Goal: Task Accomplishment & Management: Use online tool/utility

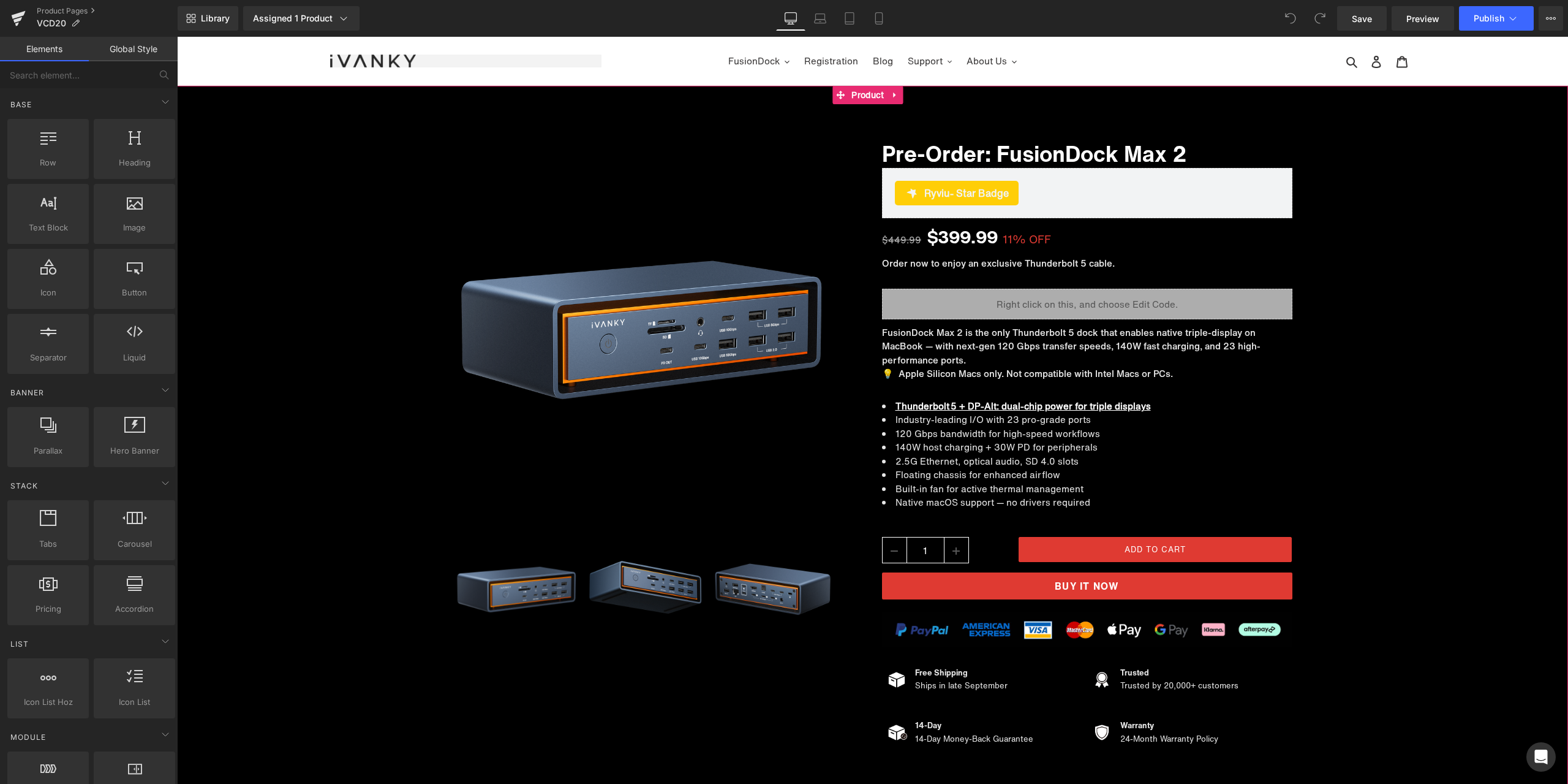
click at [1335, 484] on div "Sale Off (P) Image ‹" at bounding box center [872, 436] width 1391 height 638
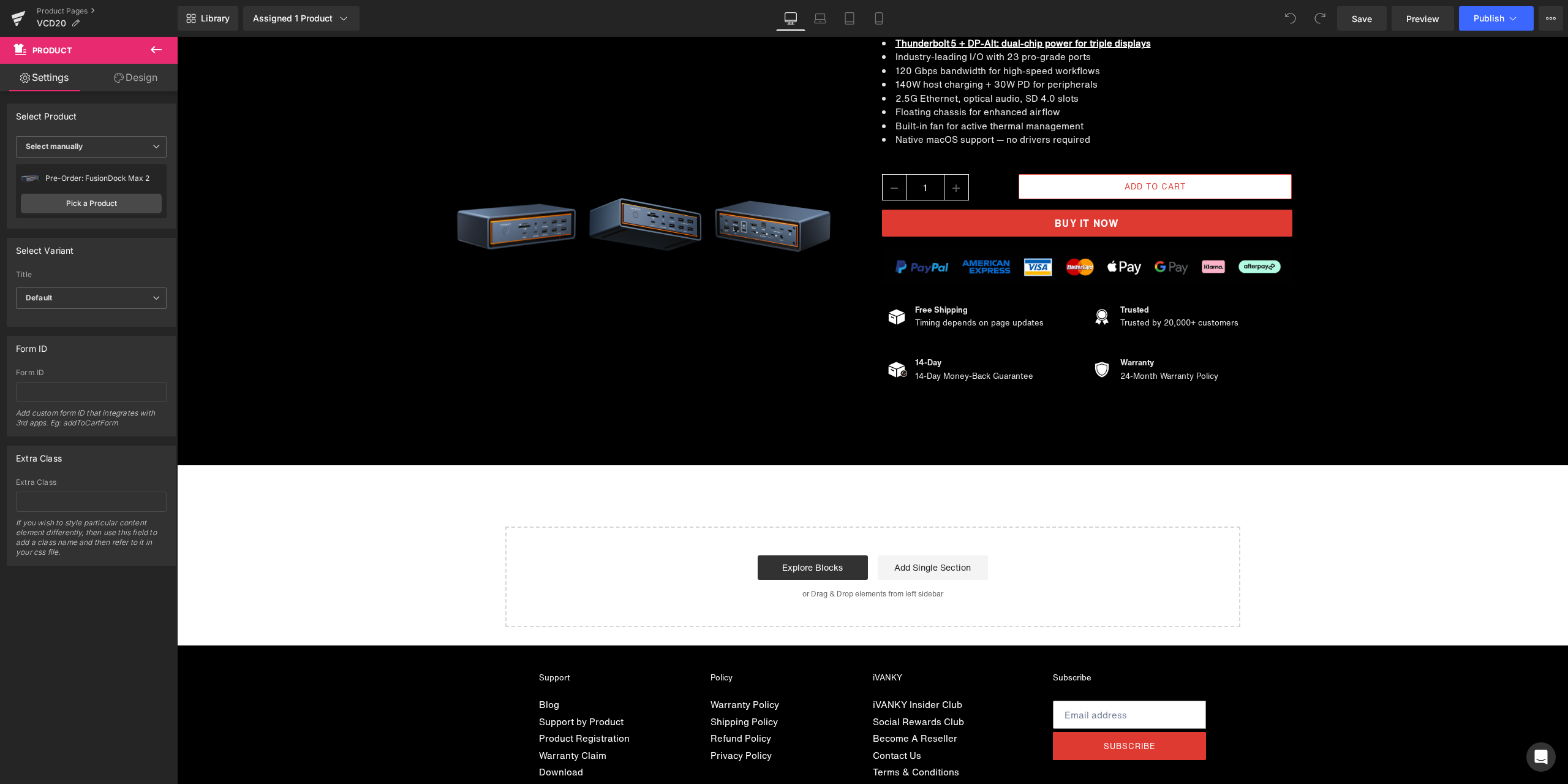
scroll to position [12800, 0]
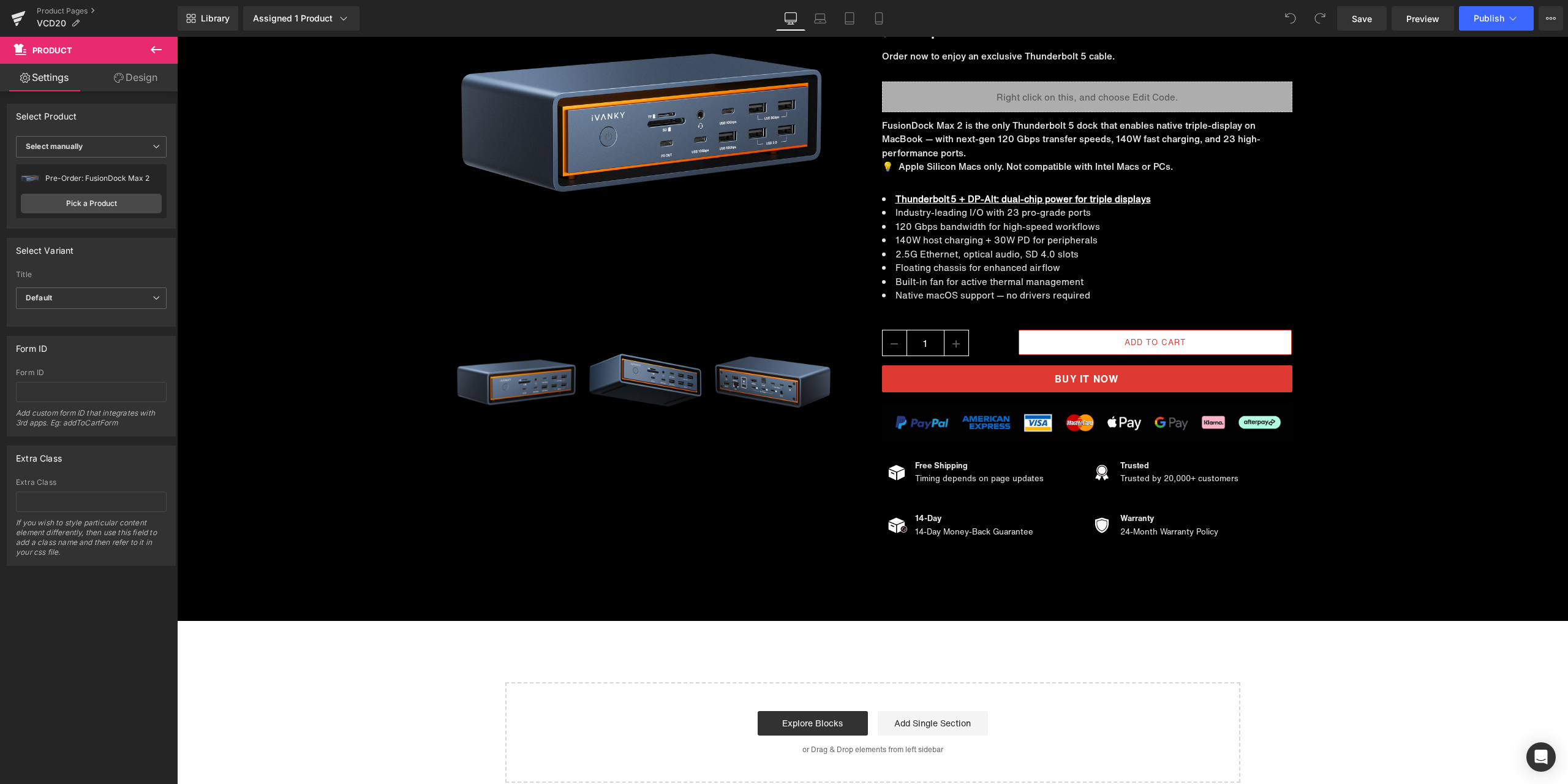
click at [166, 55] on button at bounding box center [156, 50] width 43 height 27
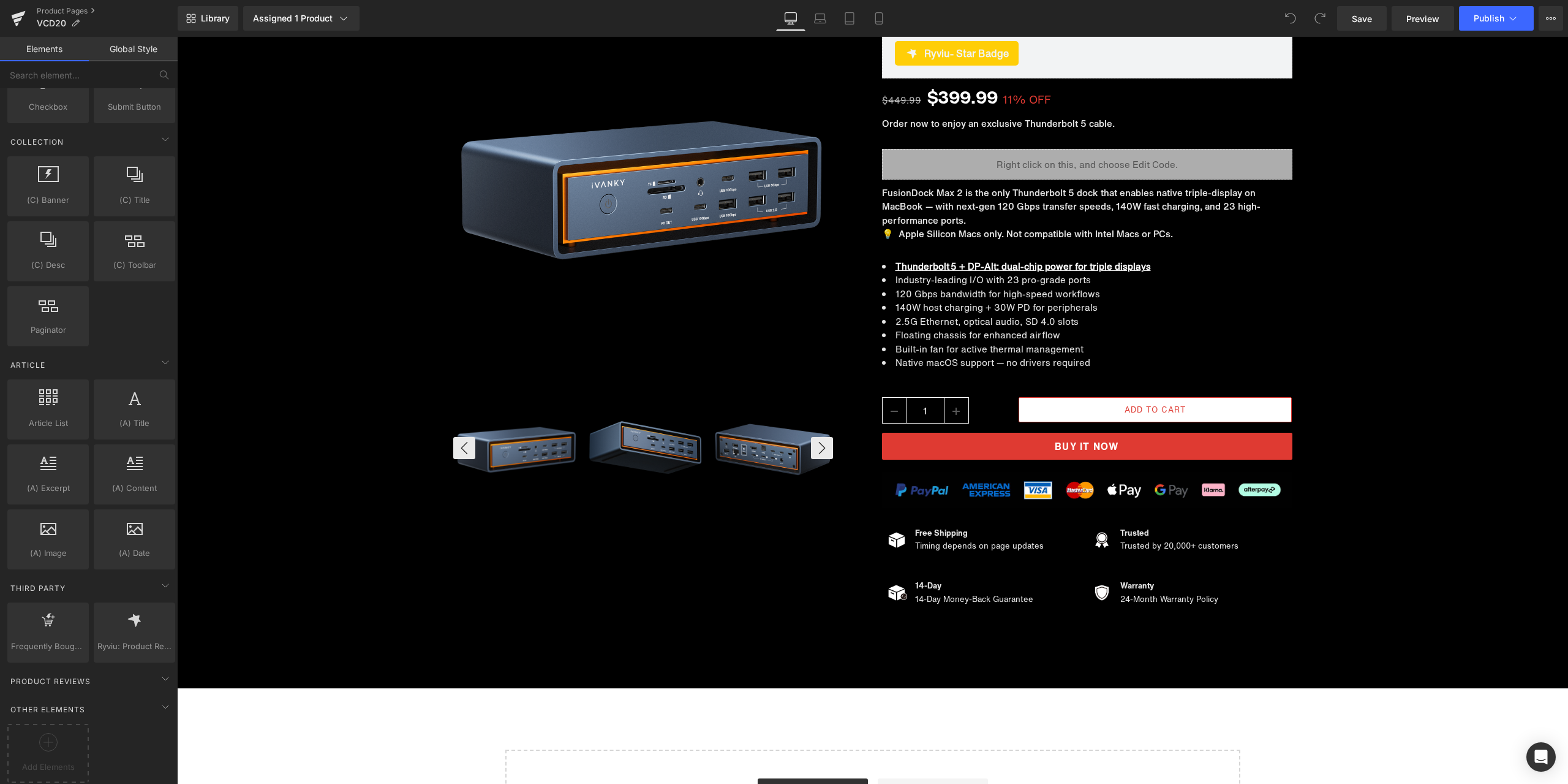
scroll to position [13168, 0]
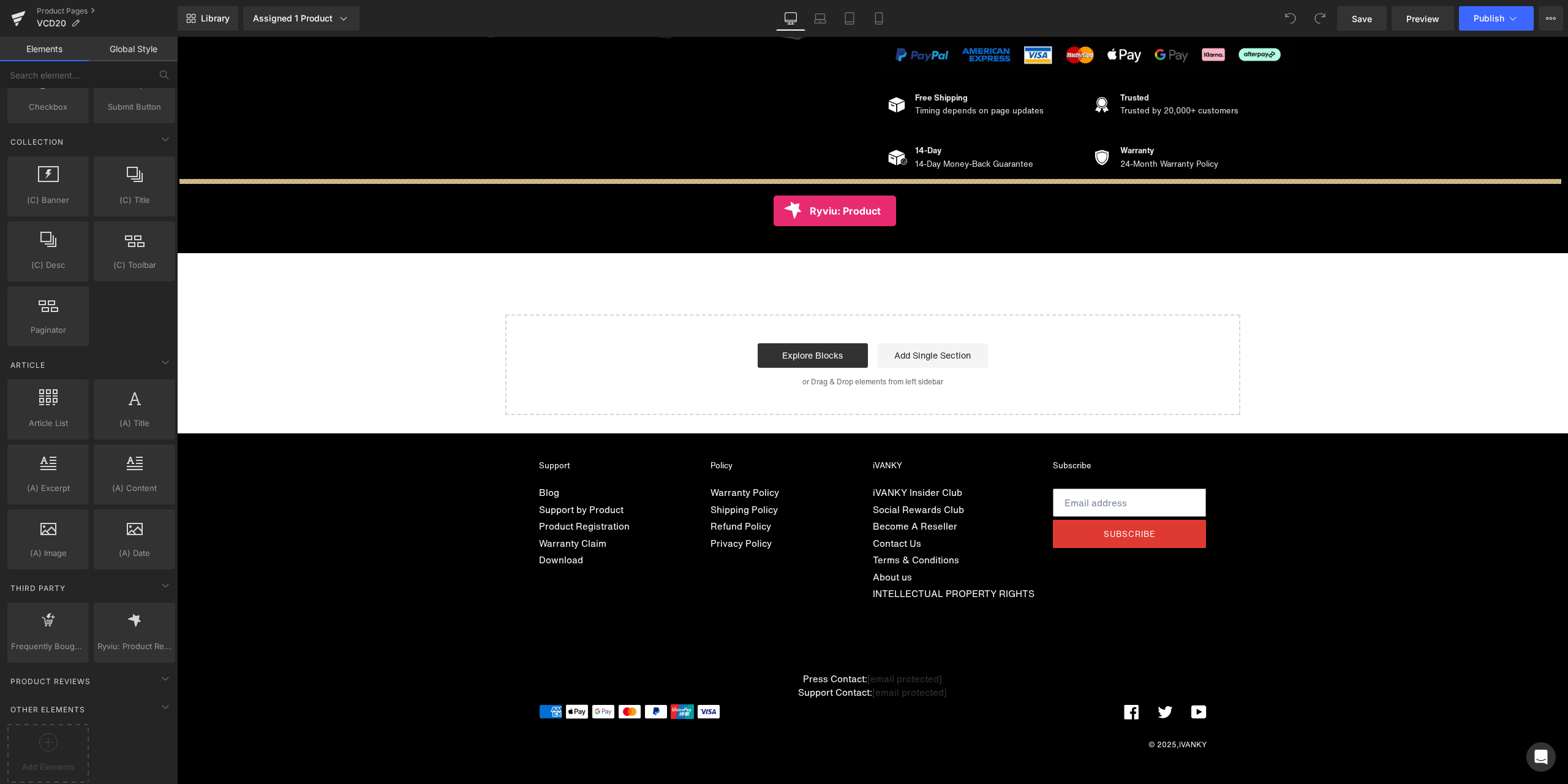
drag, startPoint x: 303, startPoint y: 647, endPoint x: 773, endPoint y: 211, distance: 641.1
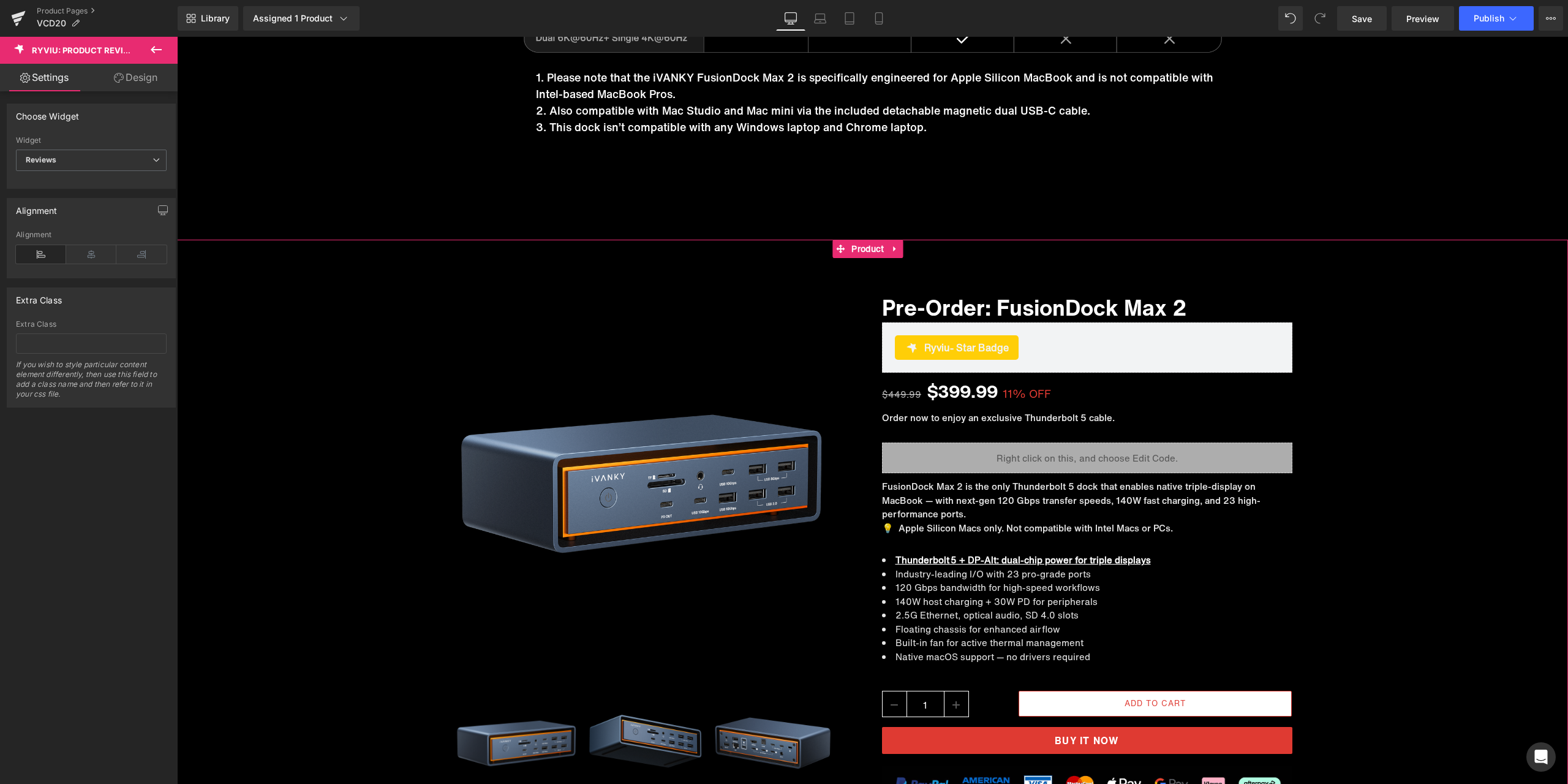
scroll to position [10205, 0]
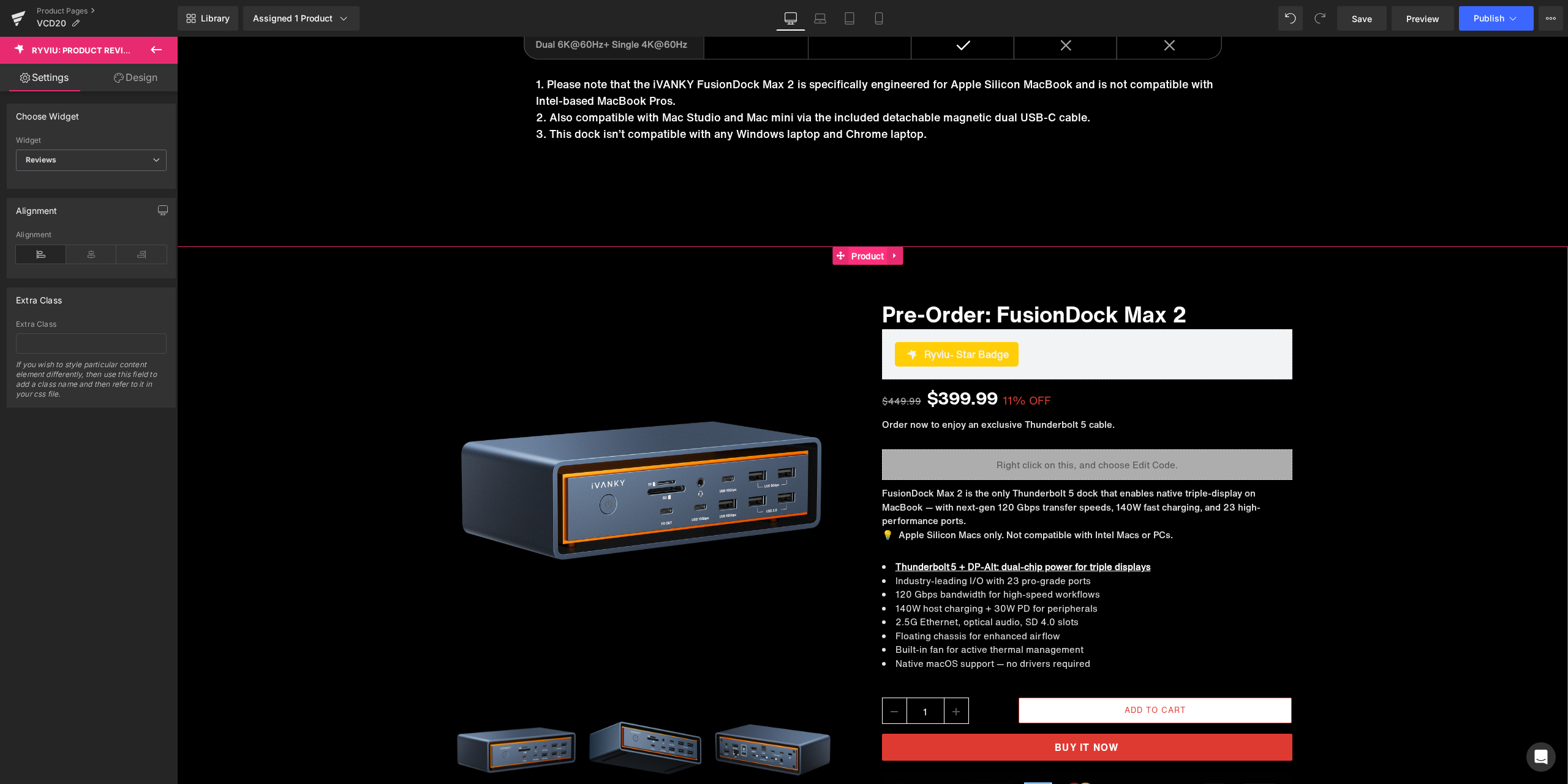
click at [857, 257] on span "Product" at bounding box center [868, 256] width 38 height 18
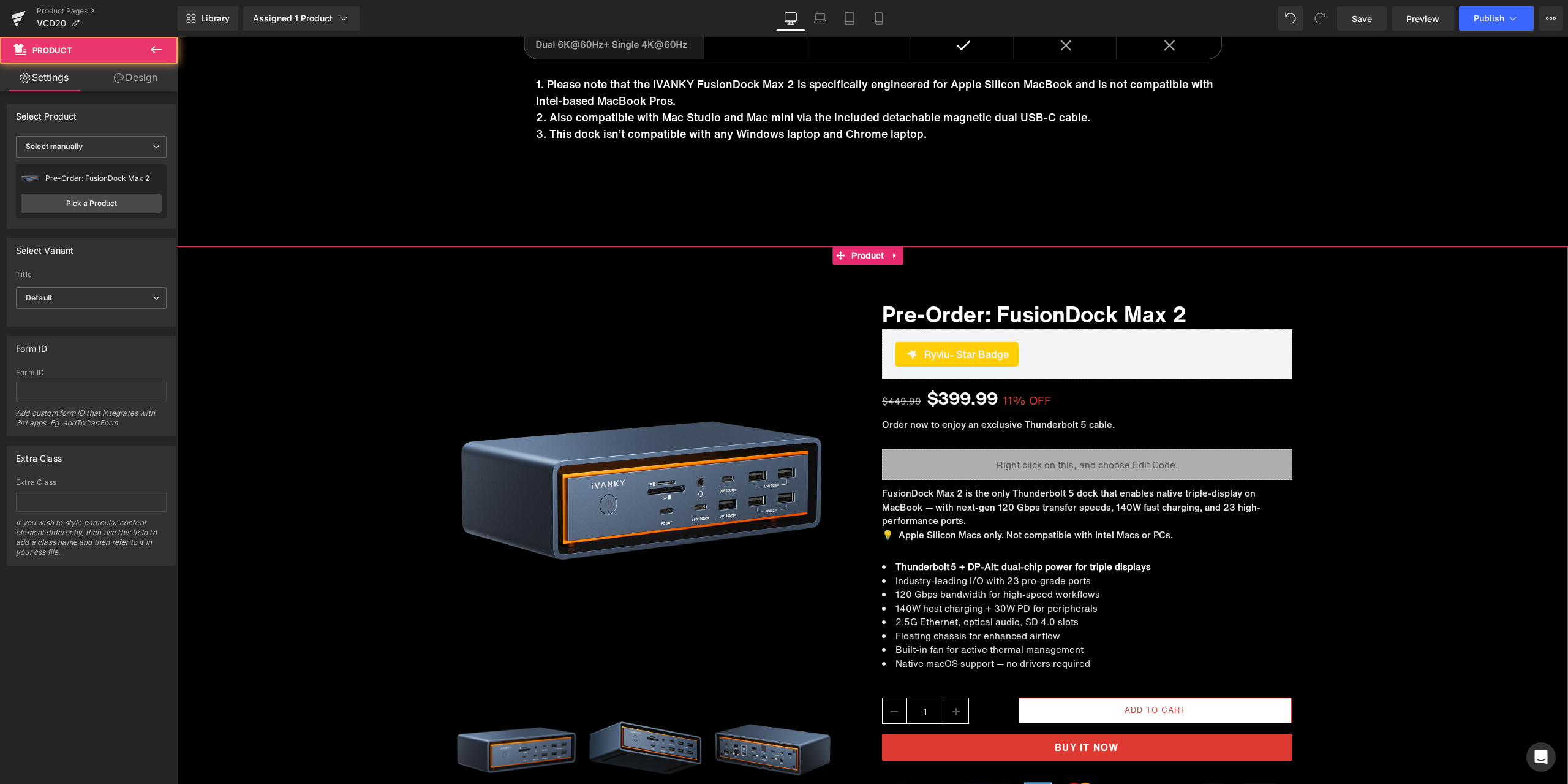
click at [142, 85] on link "Design" at bounding box center [136, 77] width 89 height 27
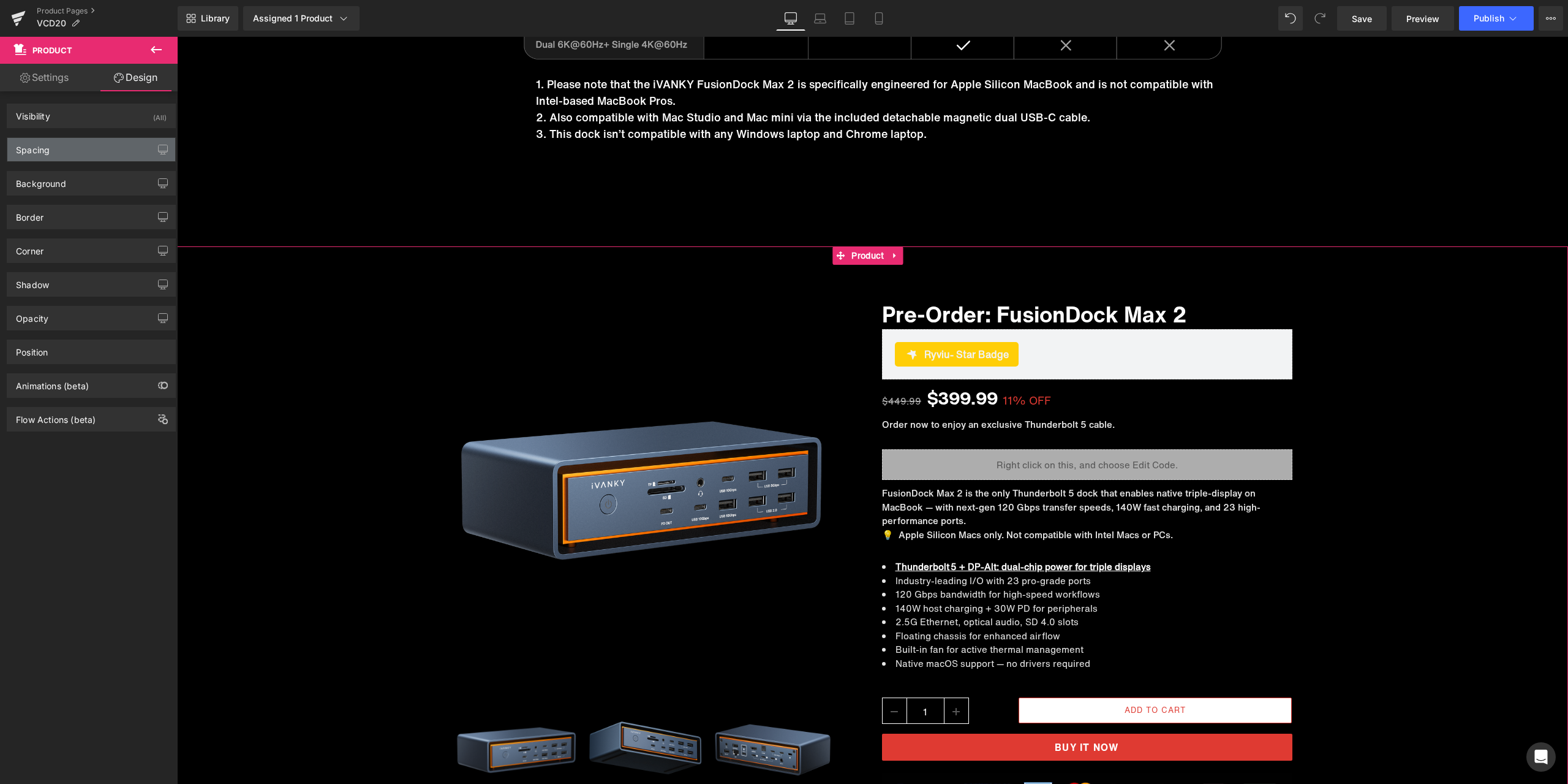
click at [95, 155] on div "Spacing" at bounding box center [91, 150] width 167 height 24
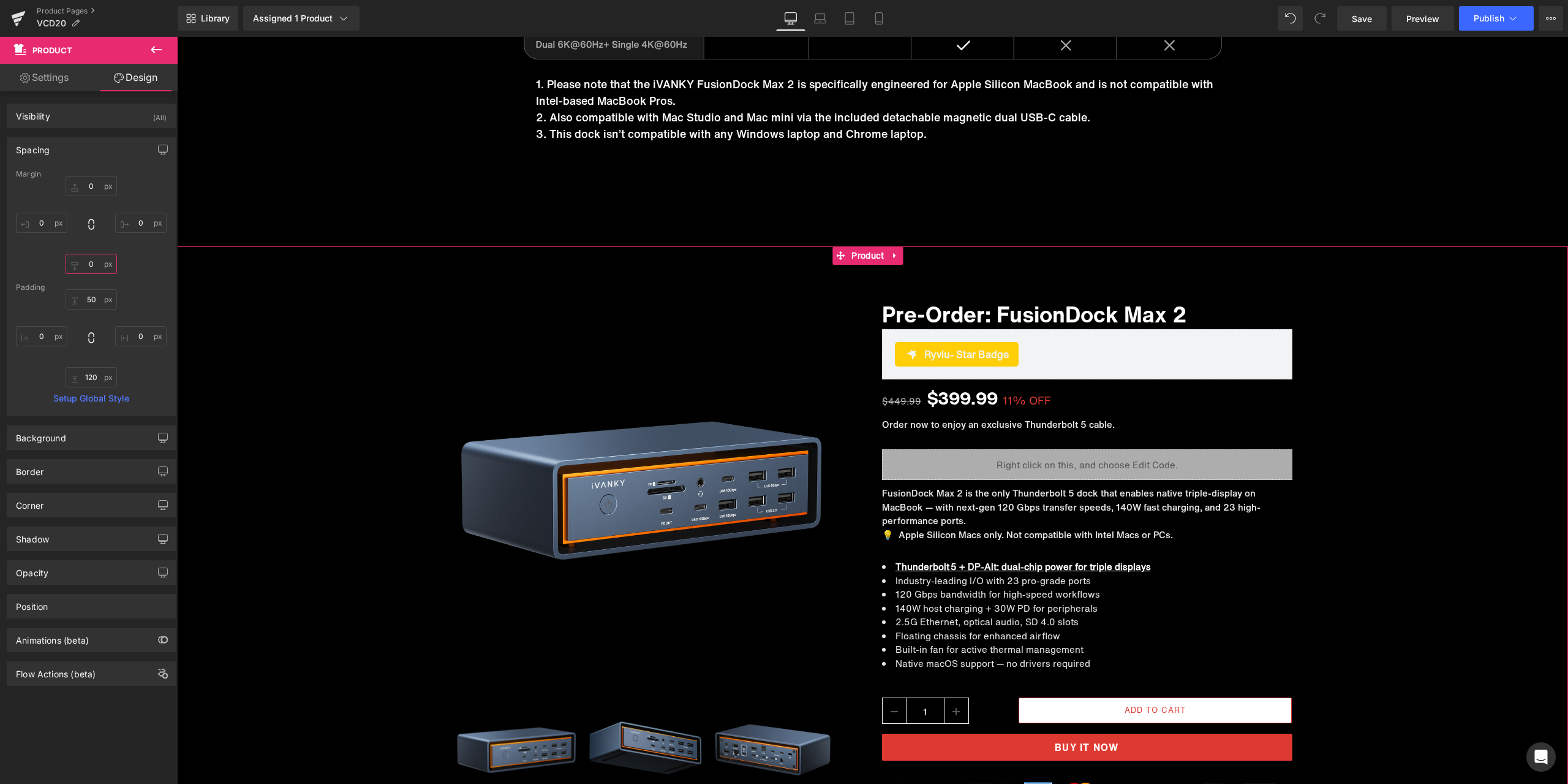
click at [94, 272] on input "text" at bounding box center [91, 264] width 52 height 20
type input "120"
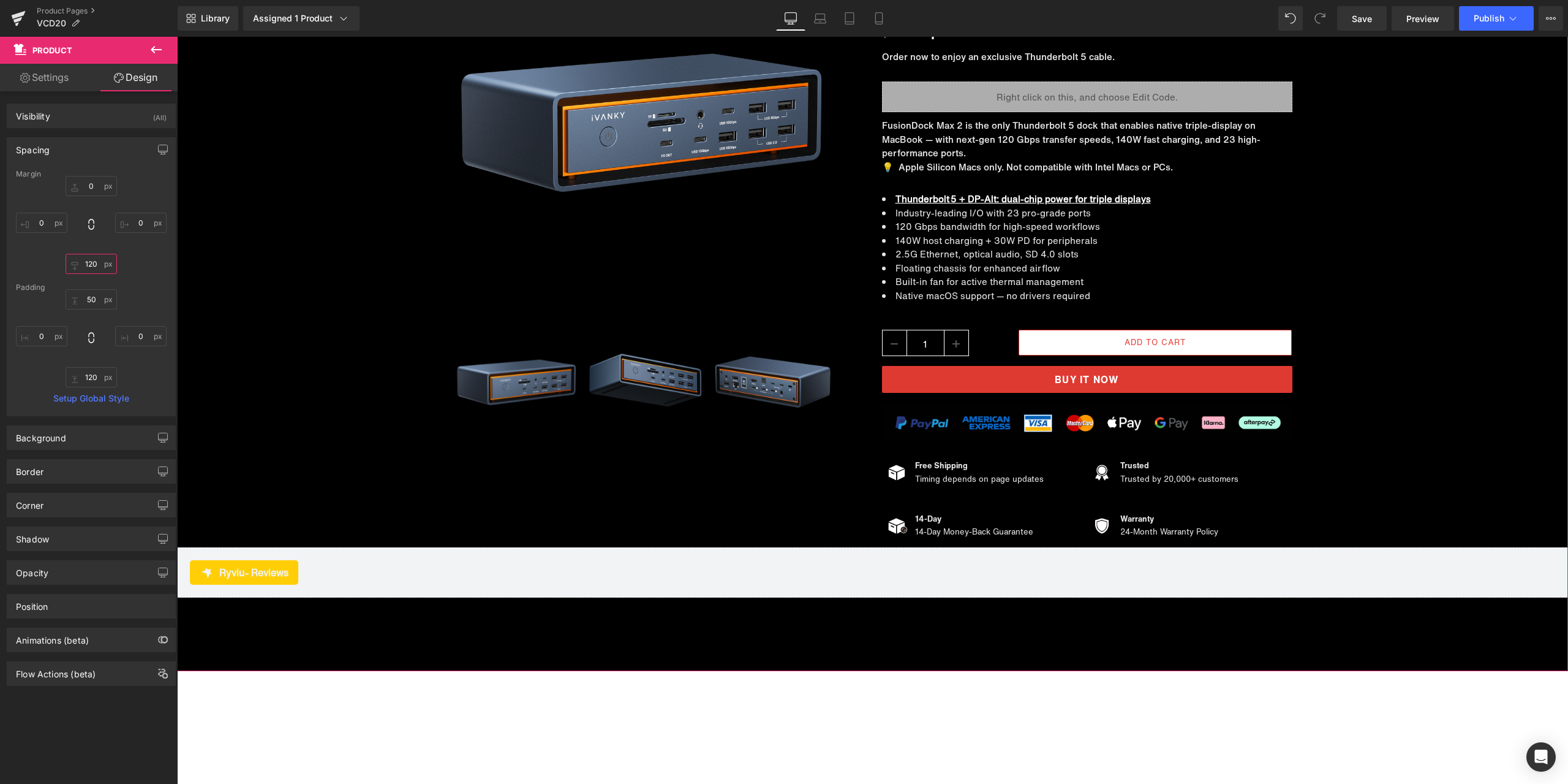
scroll to position [10633, 0]
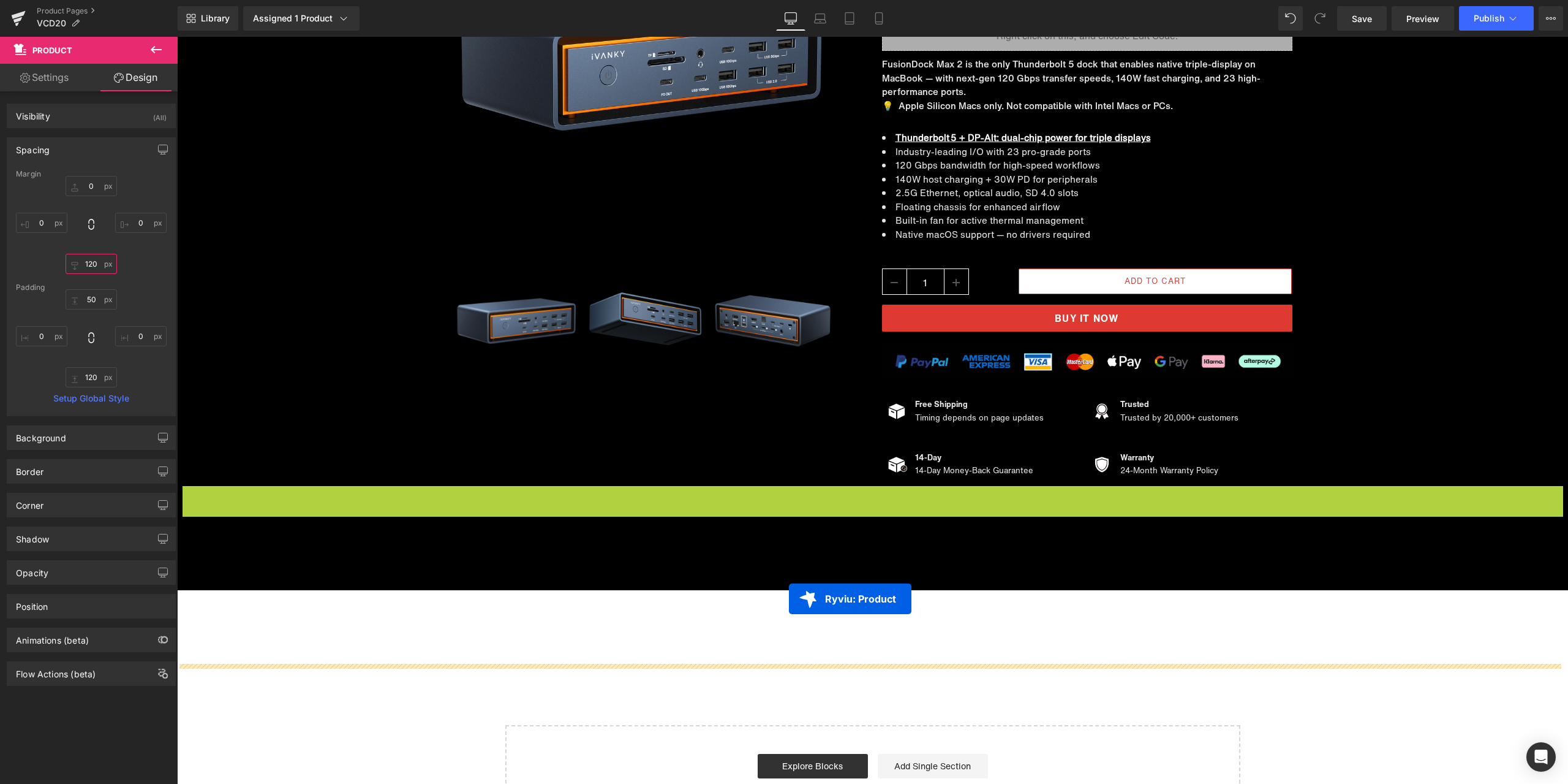
drag, startPoint x: 888, startPoint y: 493, endPoint x: 789, endPoint y: 599, distance: 145.0
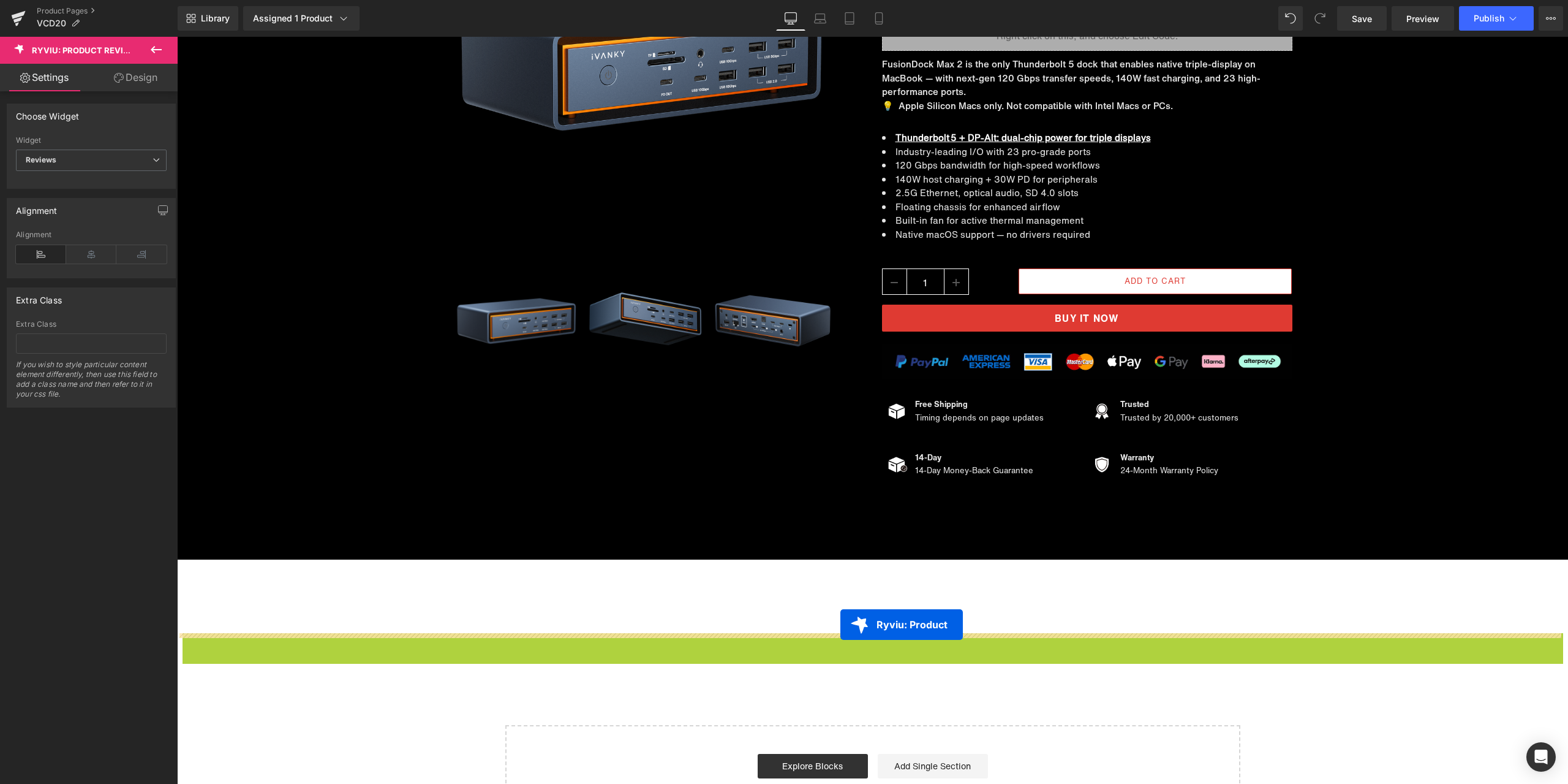
drag, startPoint x: 879, startPoint y: 634, endPoint x: 840, endPoint y: 625, distance: 40.0
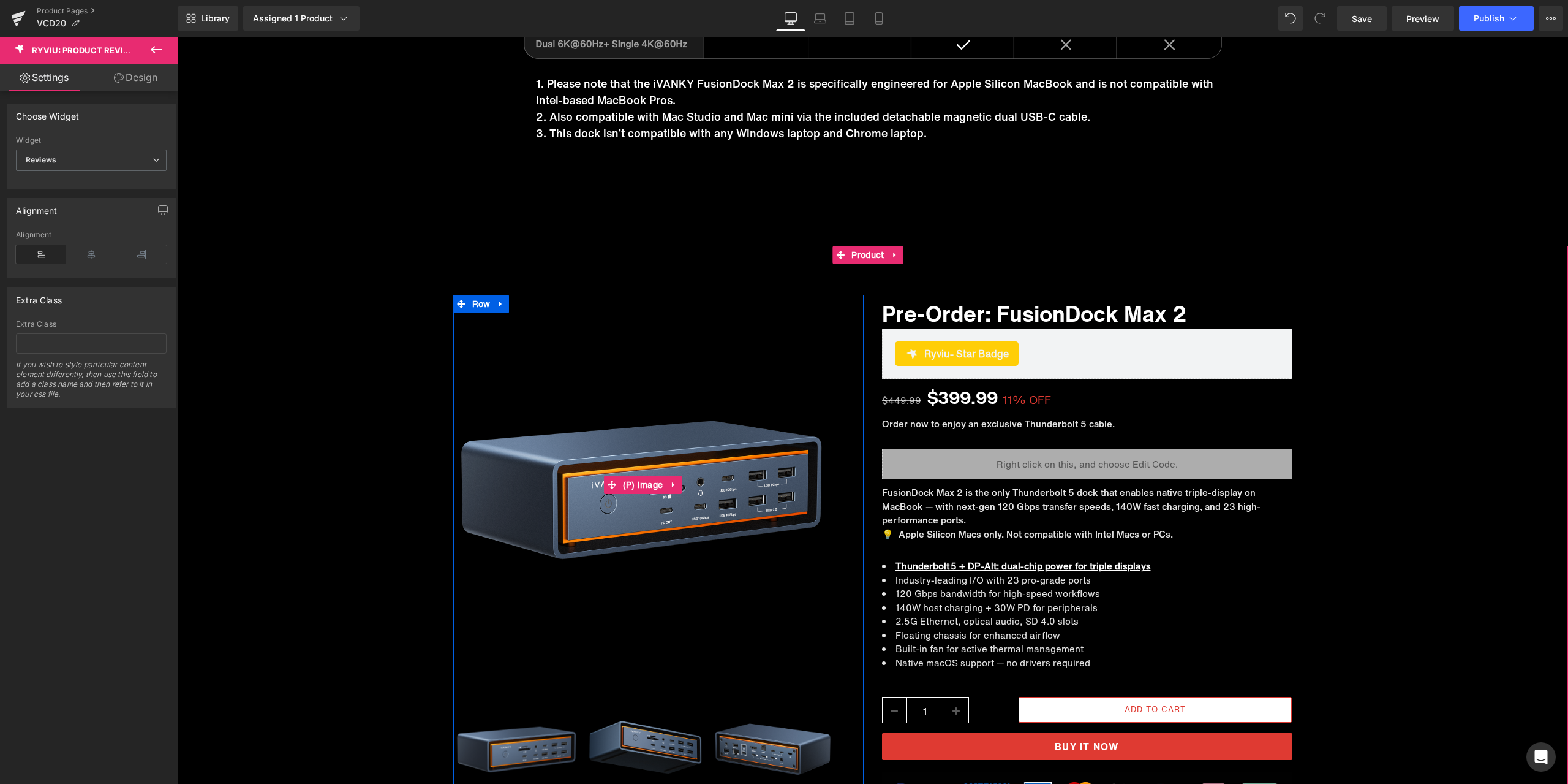
scroll to position [10205, 0]
click at [864, 254] on span "Product" at bounding box center [868, 255] width 38 height 18
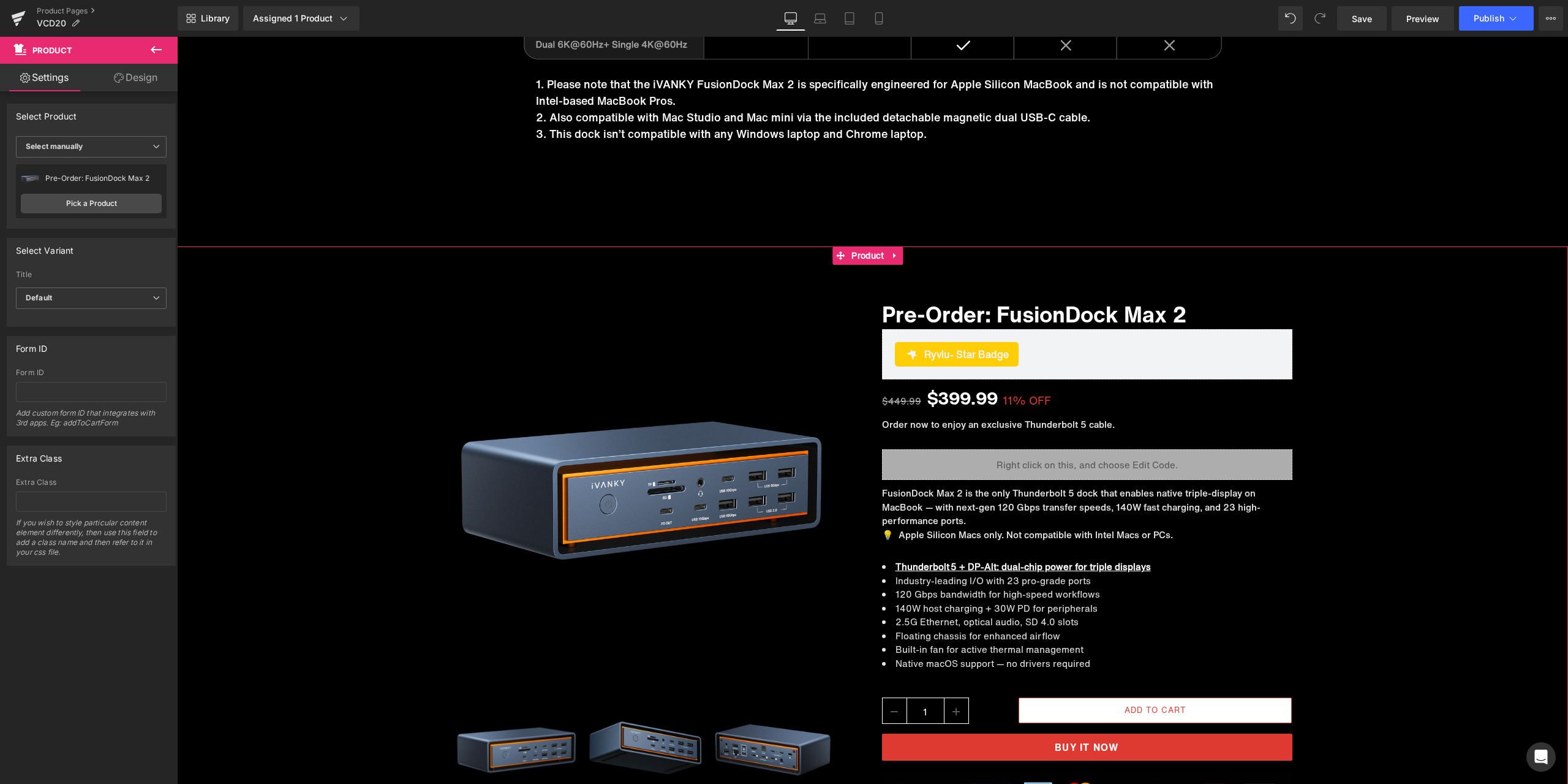
click at [151, 91] on link "Design" at bounding box center [136, 77] width 89 height 27
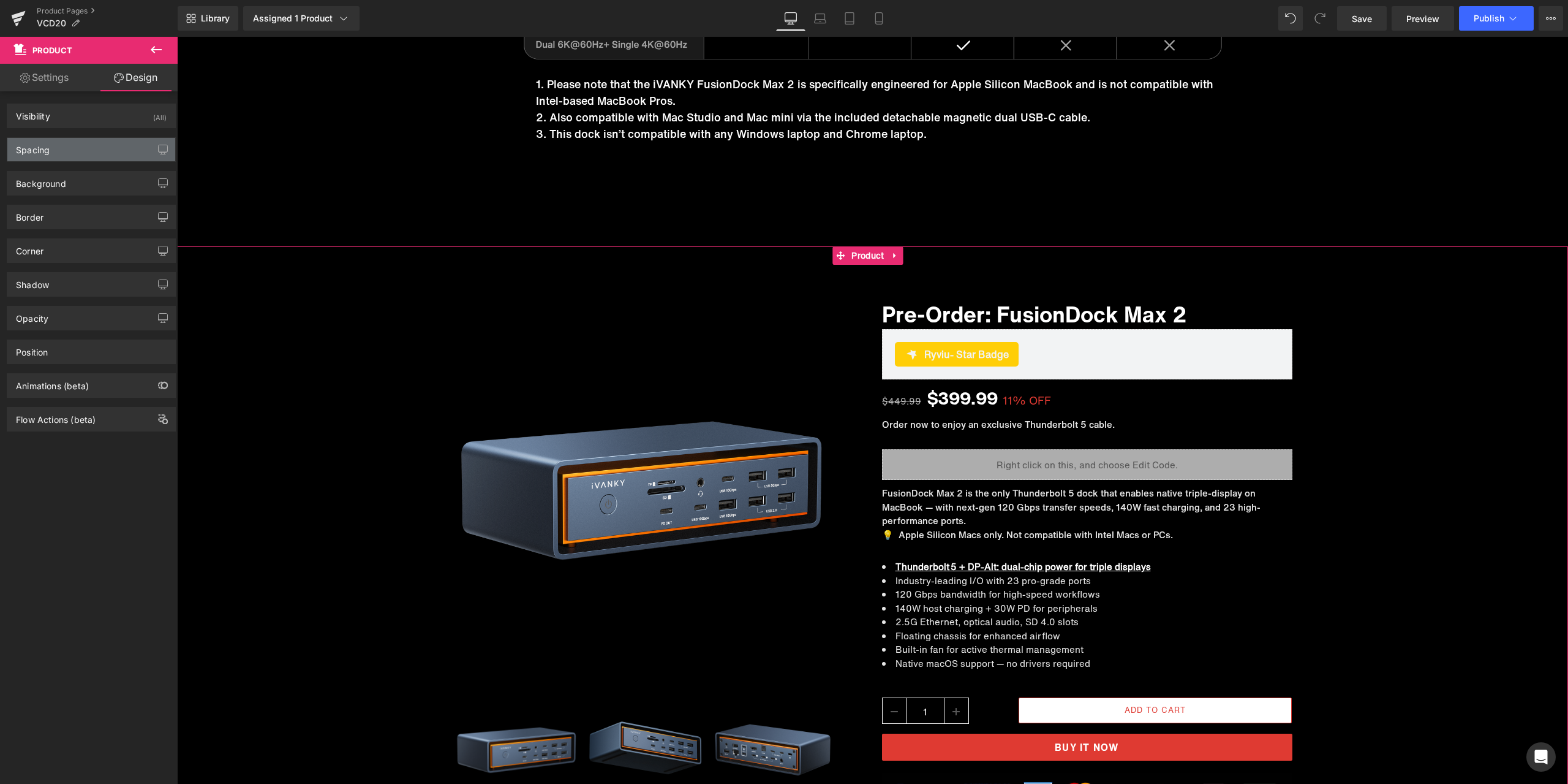
click at [58, 160] on div "Spacing" at bounding box center [91, 150] width 167 height 24
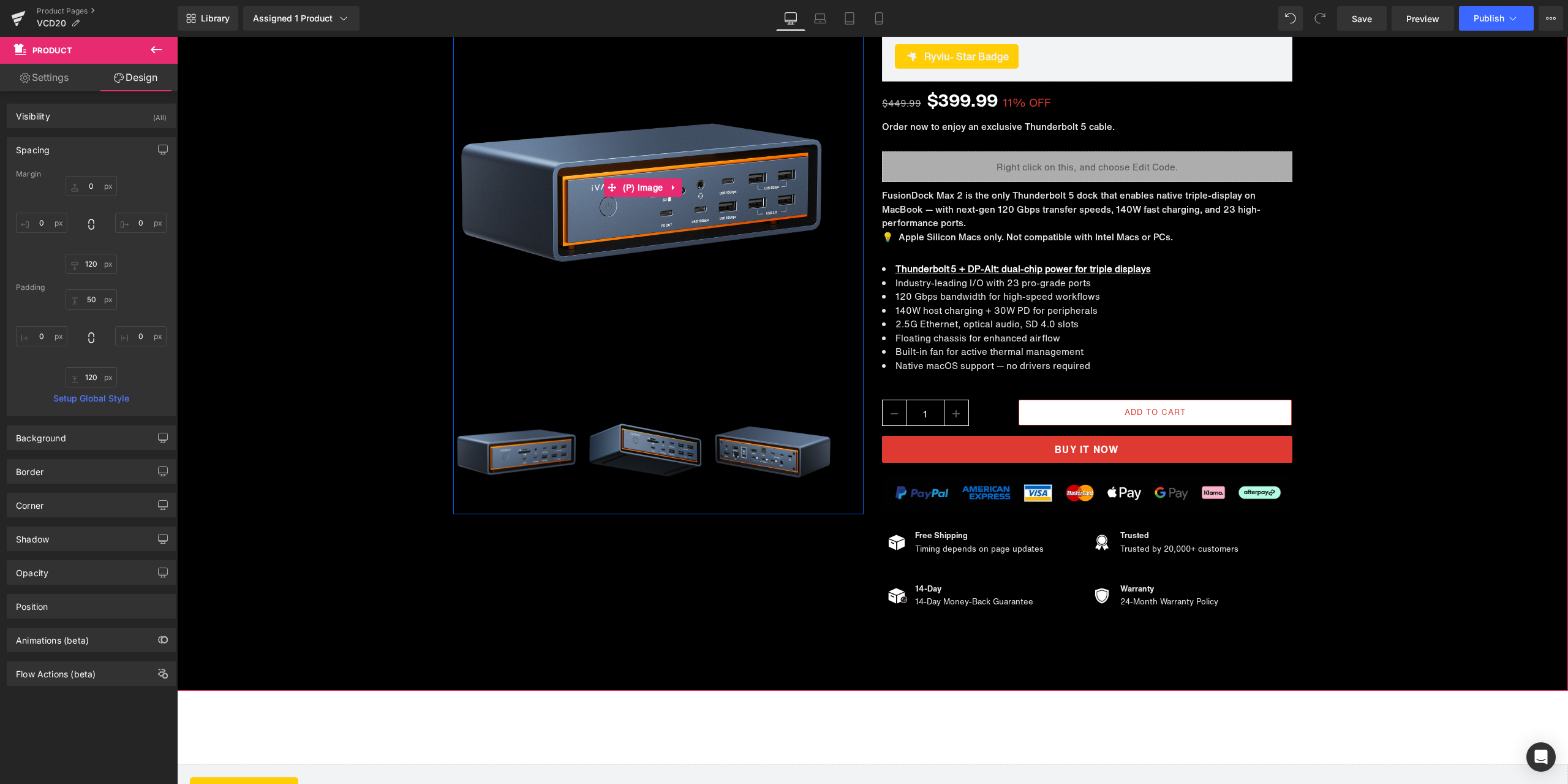
scroll to position [10633, 0]
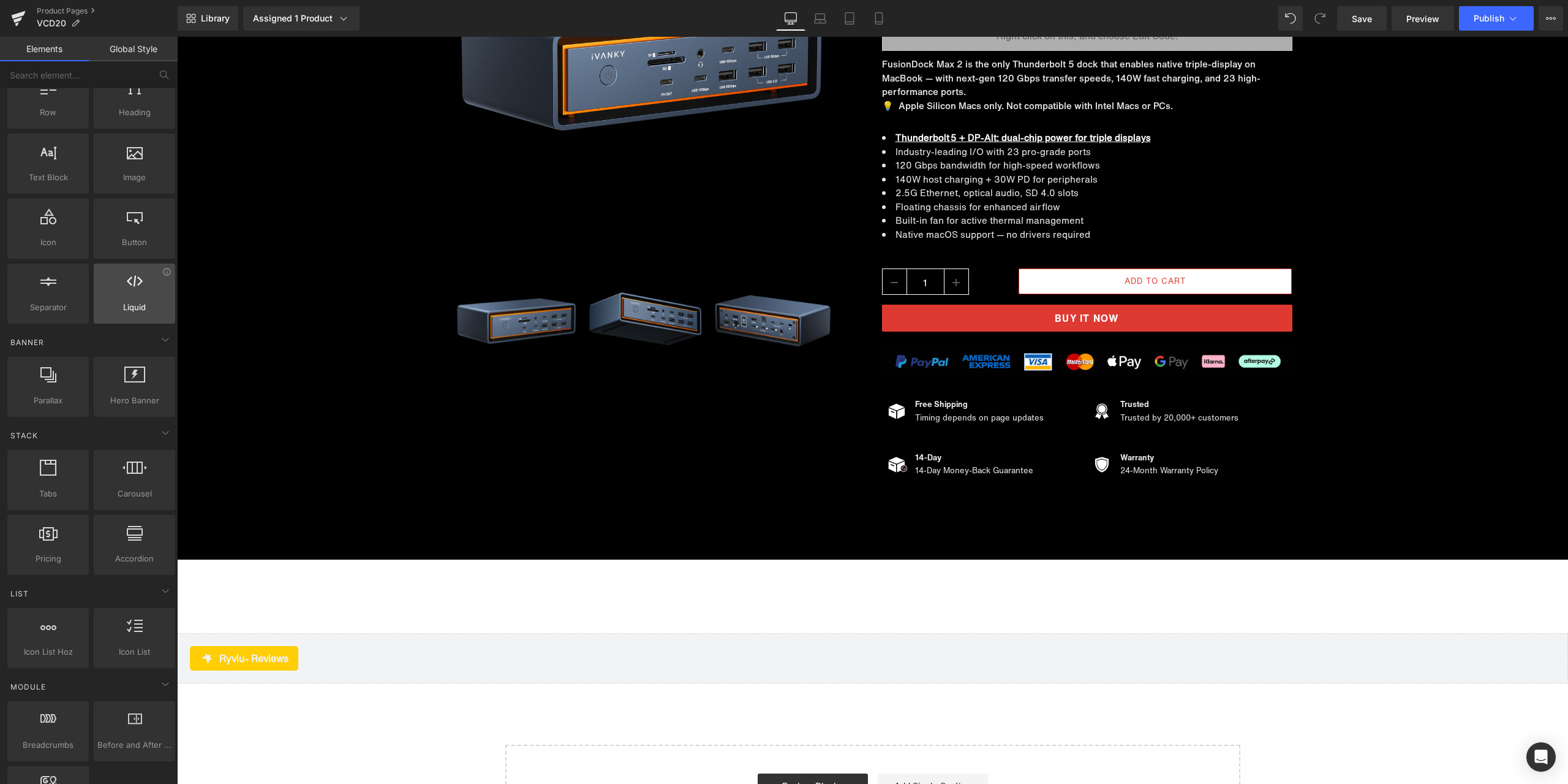
scroll to position [0, 0]
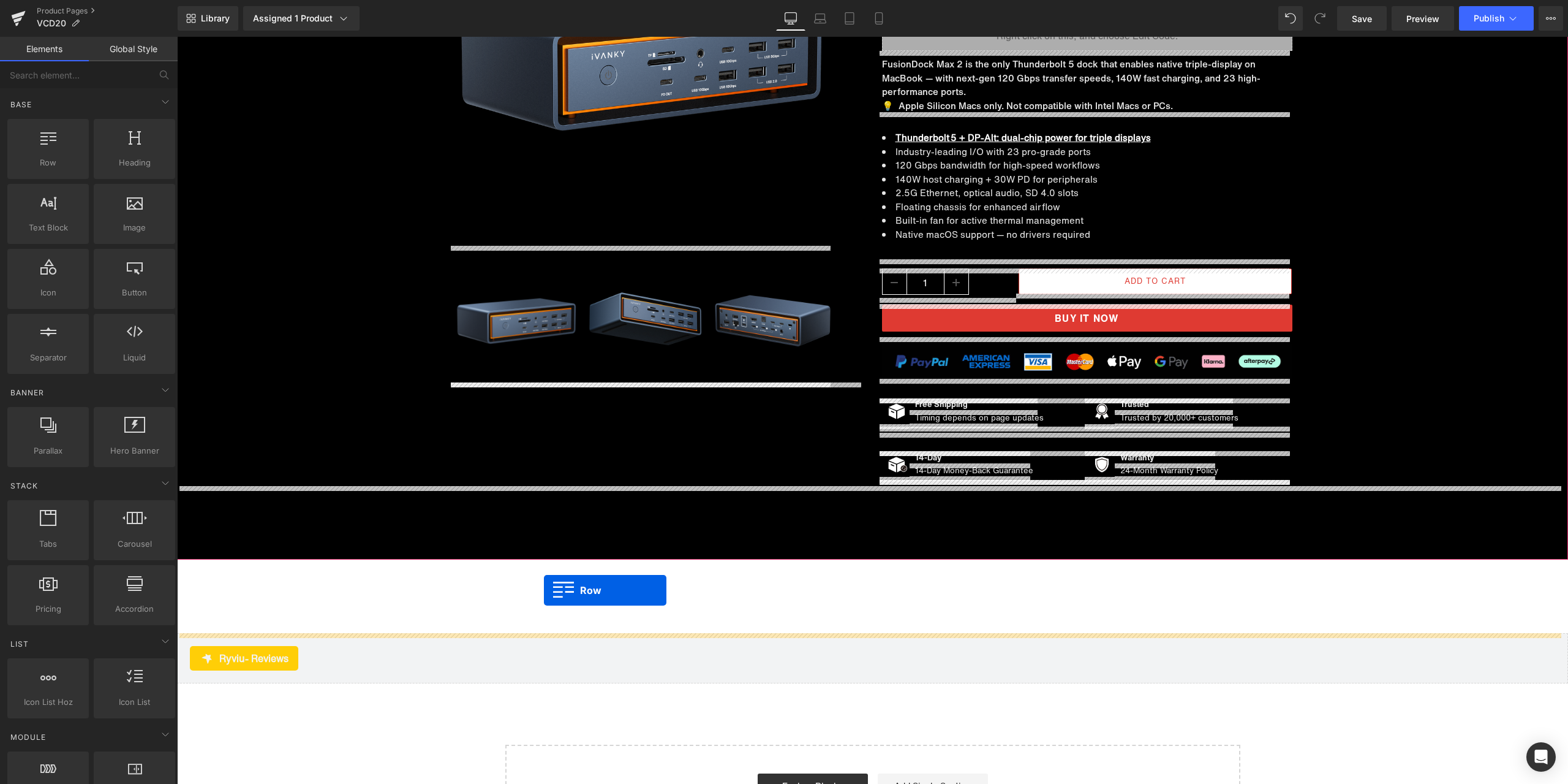
drag, startPoint x: 243, startPoint y: 202, endPoint x: 544, endPoint y: 590, distance: 491.1
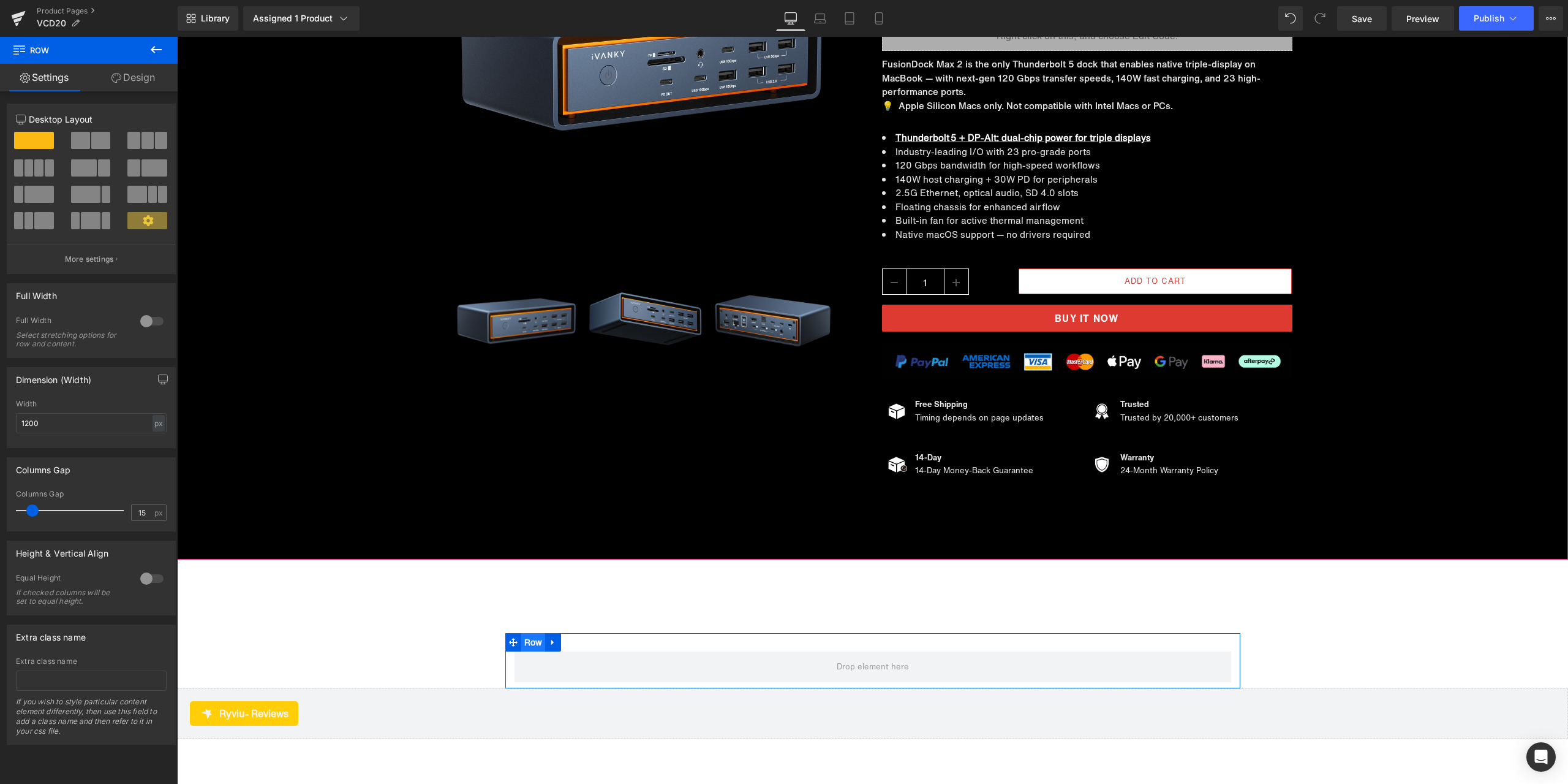
click at [531, 640] on span "Row" at bounding box center [533, 642] width 24 height 18
click at [531, 640] on ul "Row" at bounding box center [533, 642] width 56 height 18
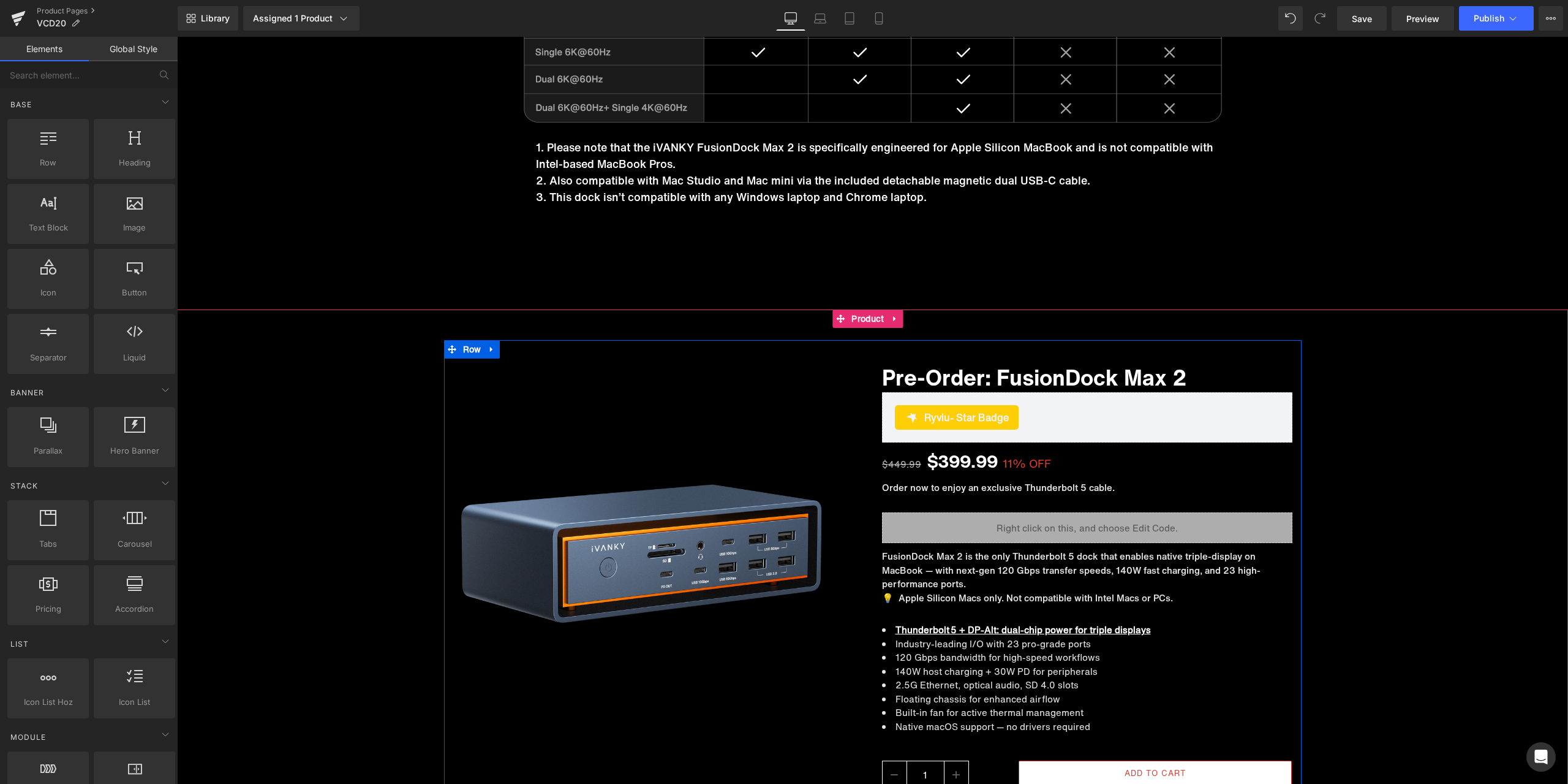
scroll to position [9959, 0]
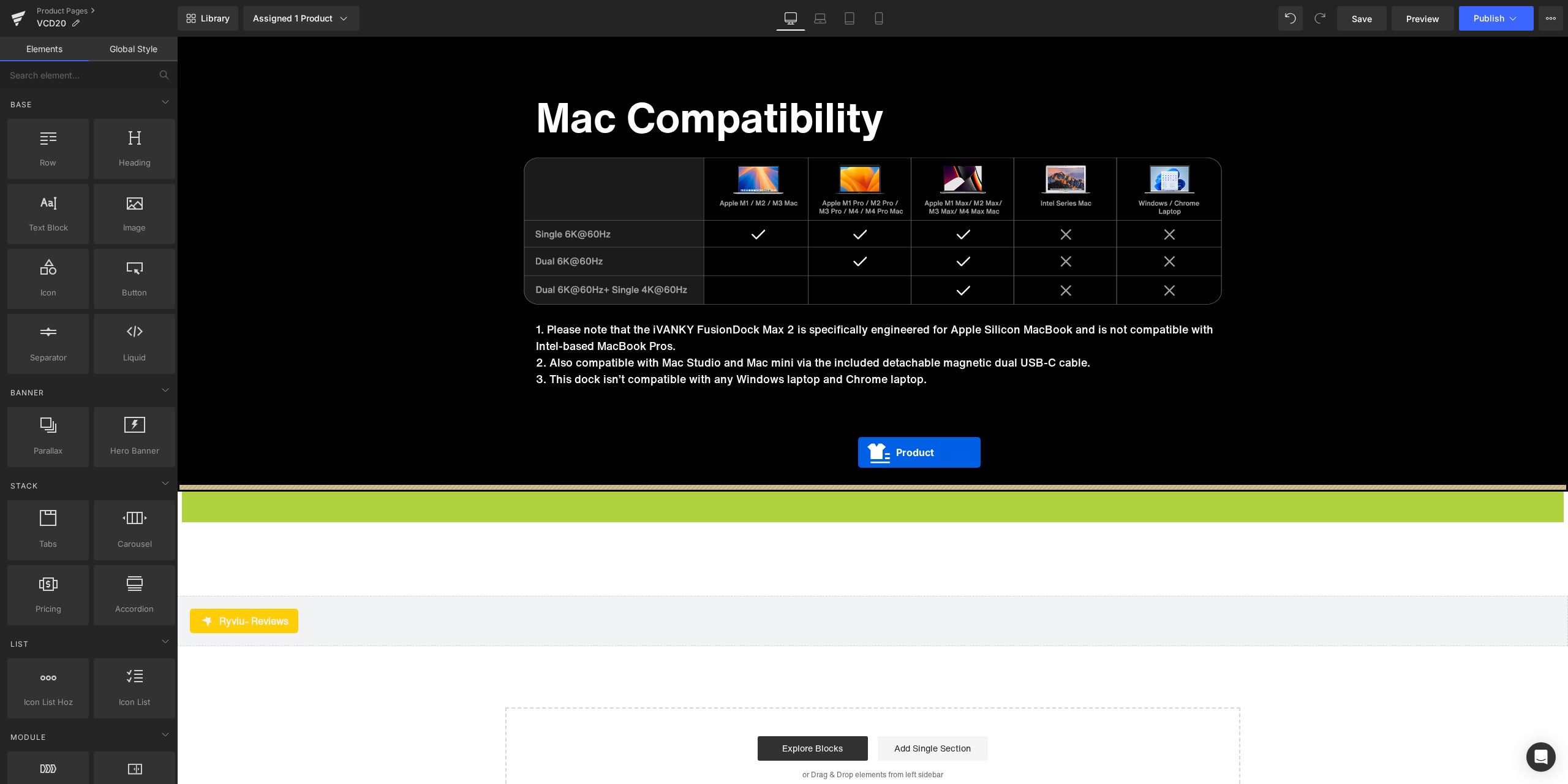
drag, startPoint x: 863, startPoint y: 500, endPoint x: 858, endPoint y: 453, distance: 47.3
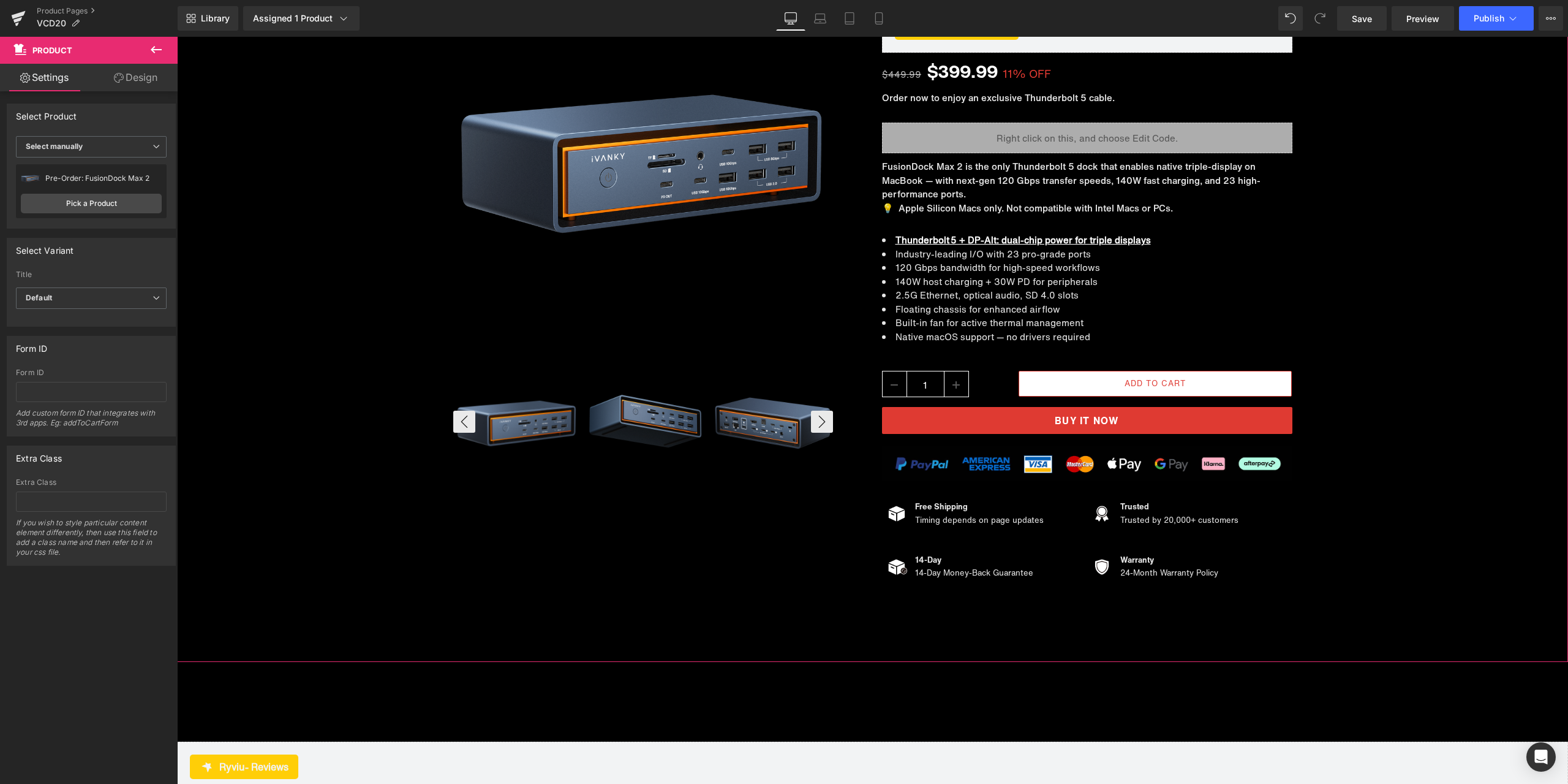
scroll to position [10633, 0]
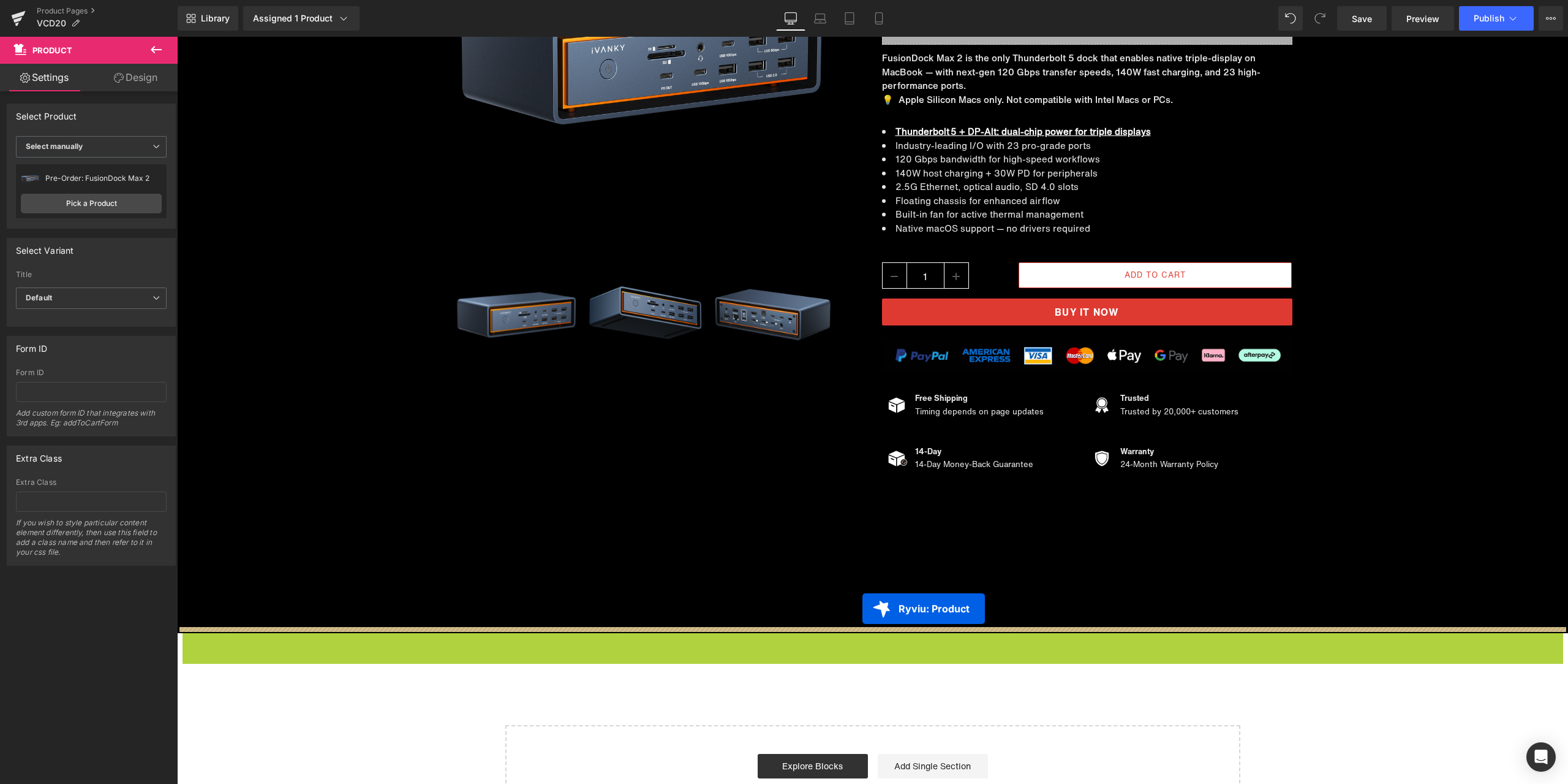
drag, startPoint x: 863, startPoint y: 635, endPoint x: 863, endPoint y: 609, distance: 26.0
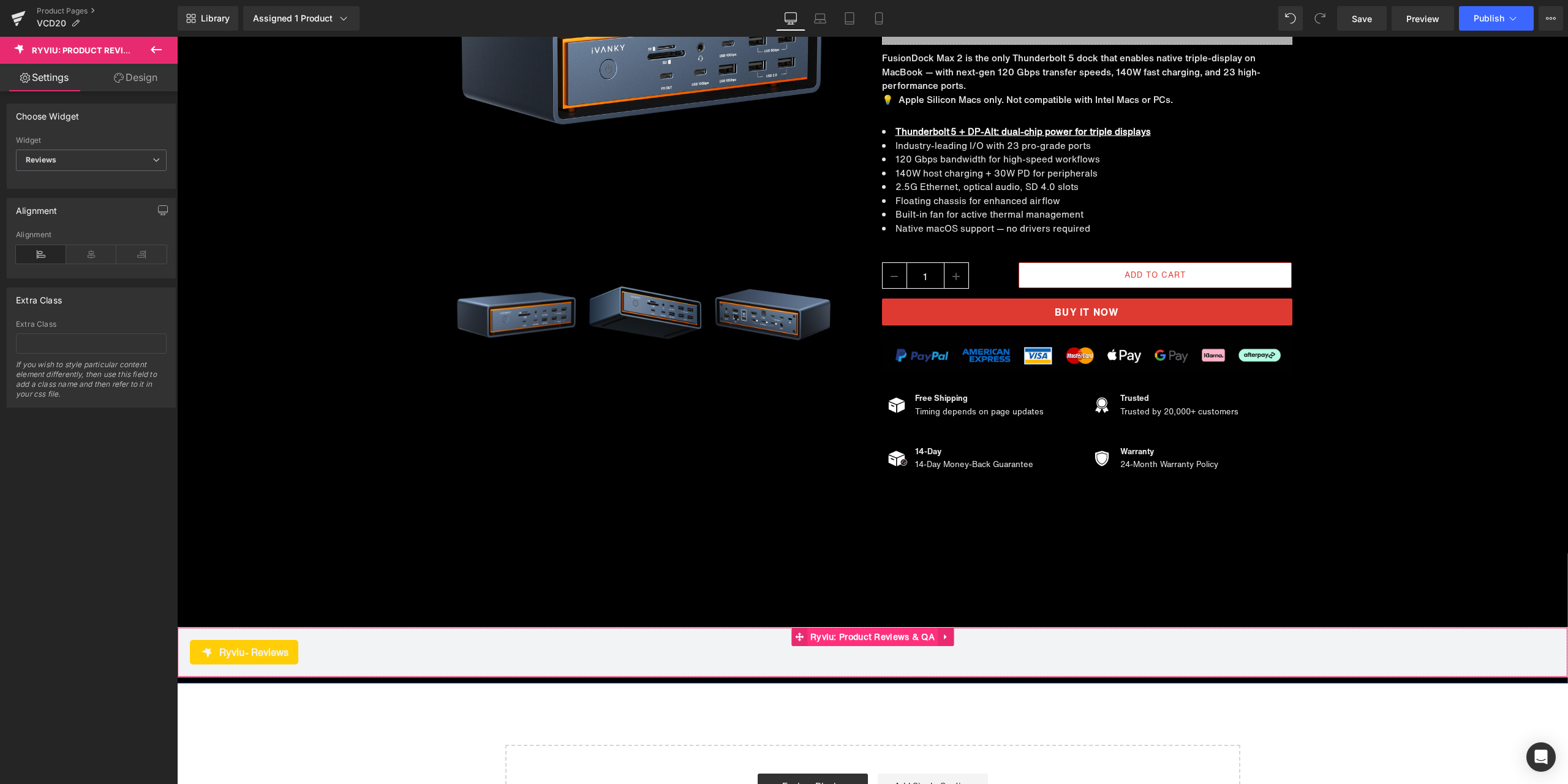
click at [873, 632] on span "Ryviu: Product Reviews & QA" at bounding box center [872, 636] width 131 height 18
drag, startPoint x: 881, startPoint y: 20, endPoint x: 877, endPoint y: 30, distance: 10.8
click at [881, 20] on icon at bounding box center [879, 18] width 13 height 13
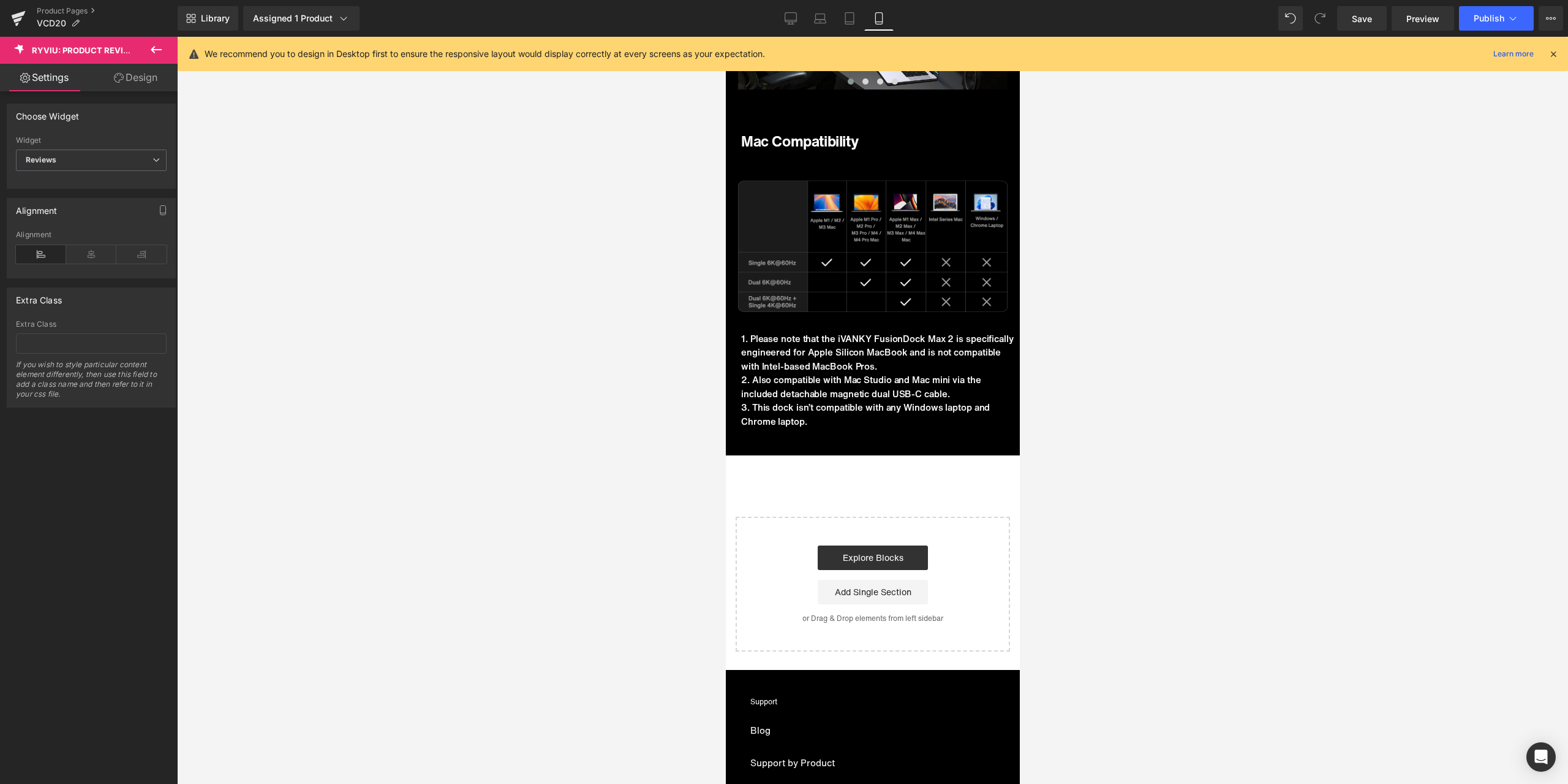
scroll to position [6034, 0]
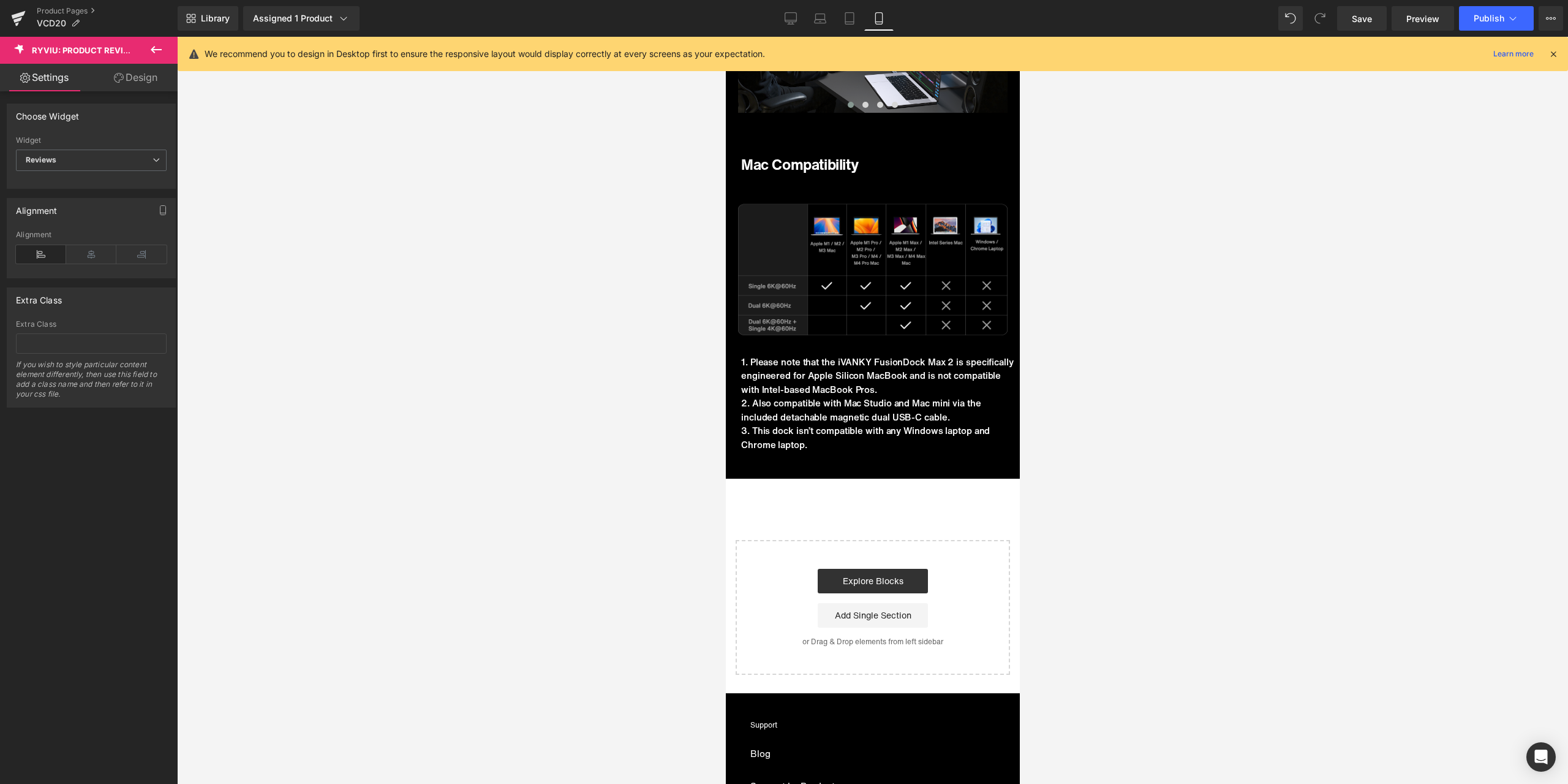
drag, startPoint x: 161, startPoint y: 47, endPoint x: 156, endPoint y: 54, distance: 8.6
click at [161, 47] on icon at bounding box center [156, 49] width 15 height 15
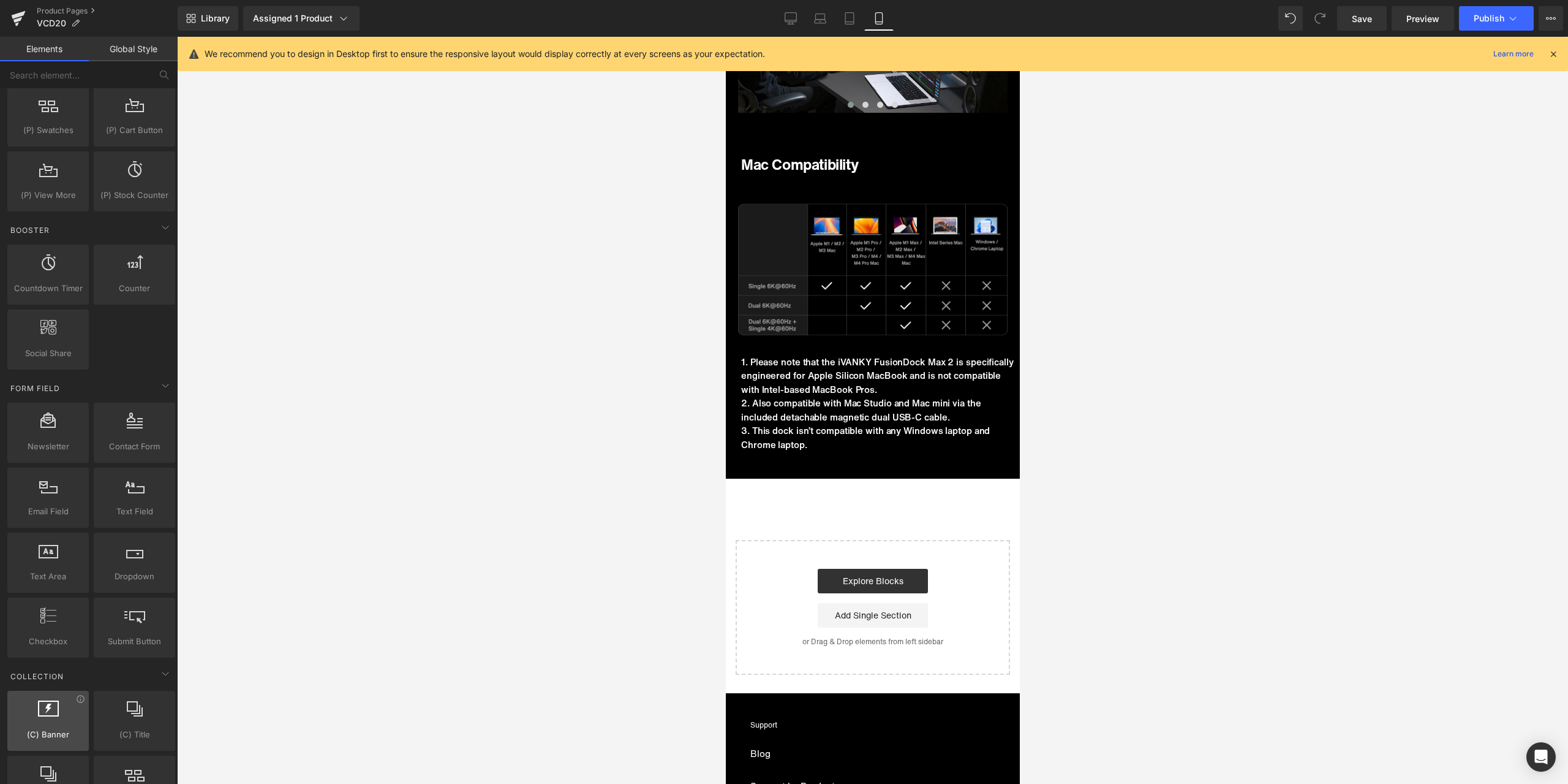
scroll to position [2072, 0]
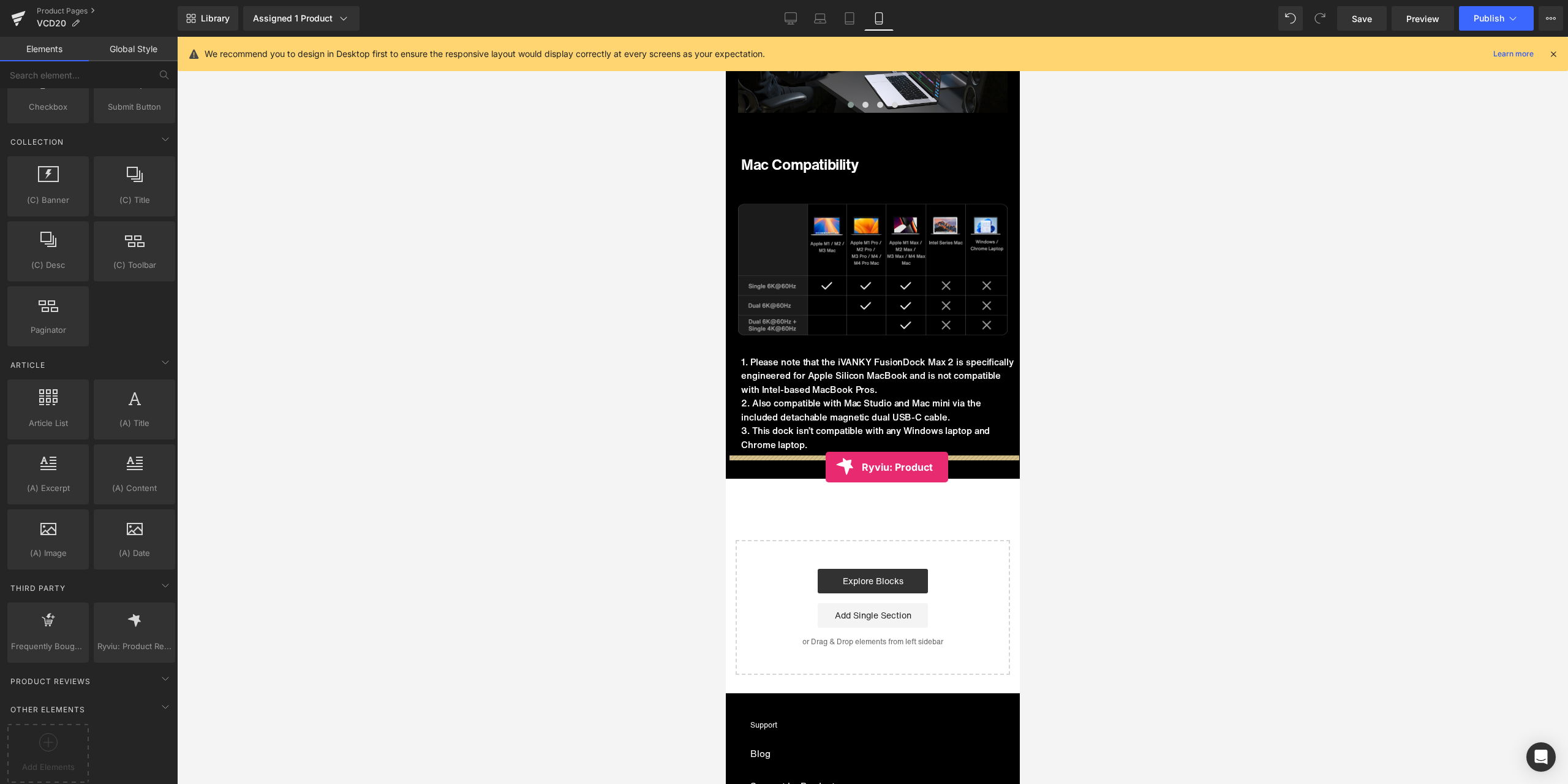
drag, startPoint x: 888, startPoint y: 644, endPoint x: 825, endPoint y: 467, distance: 187.9
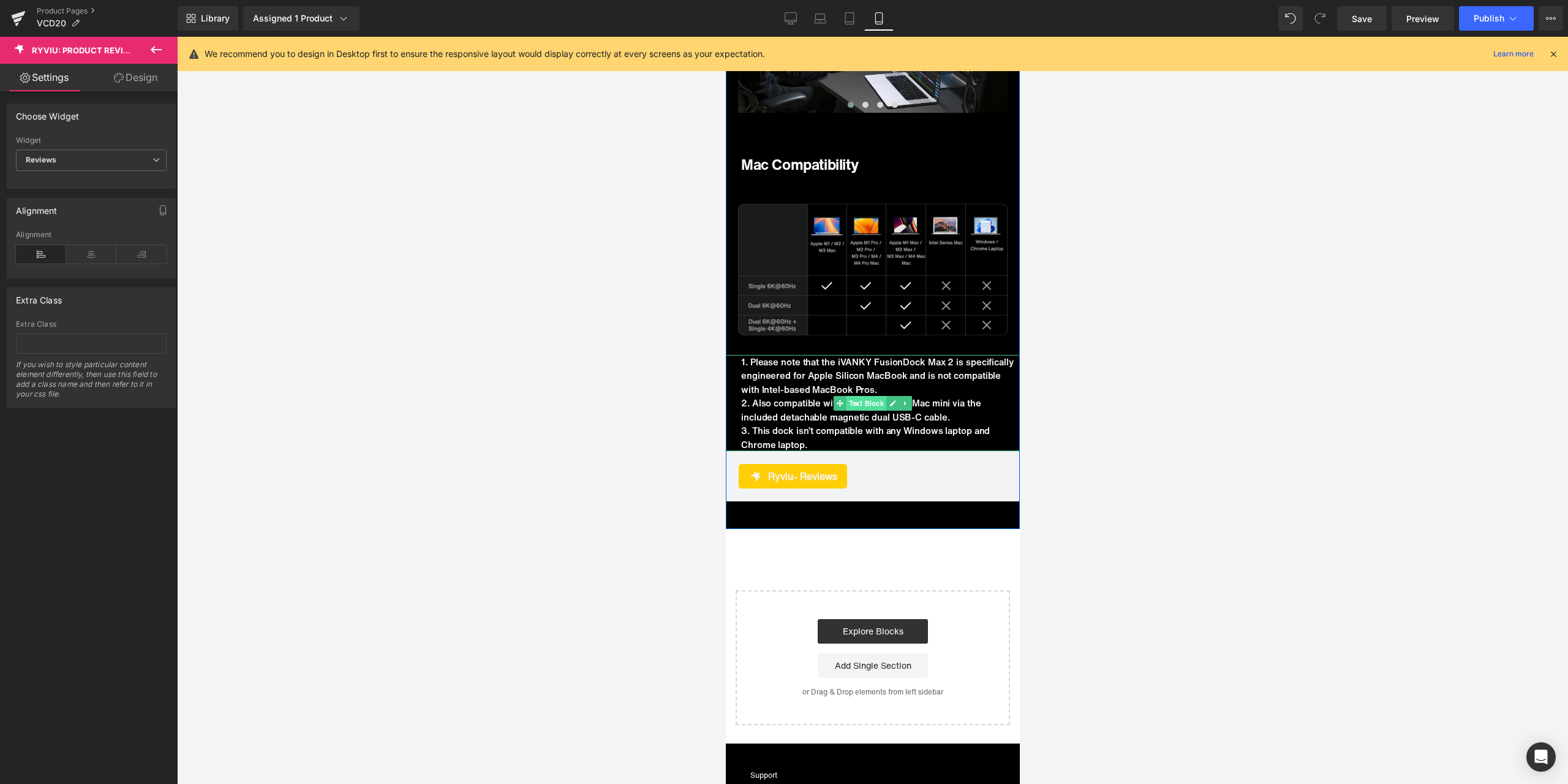
click at [866, 405] on span "Text Block" at bounding box center [866, 403] width 41 height 15
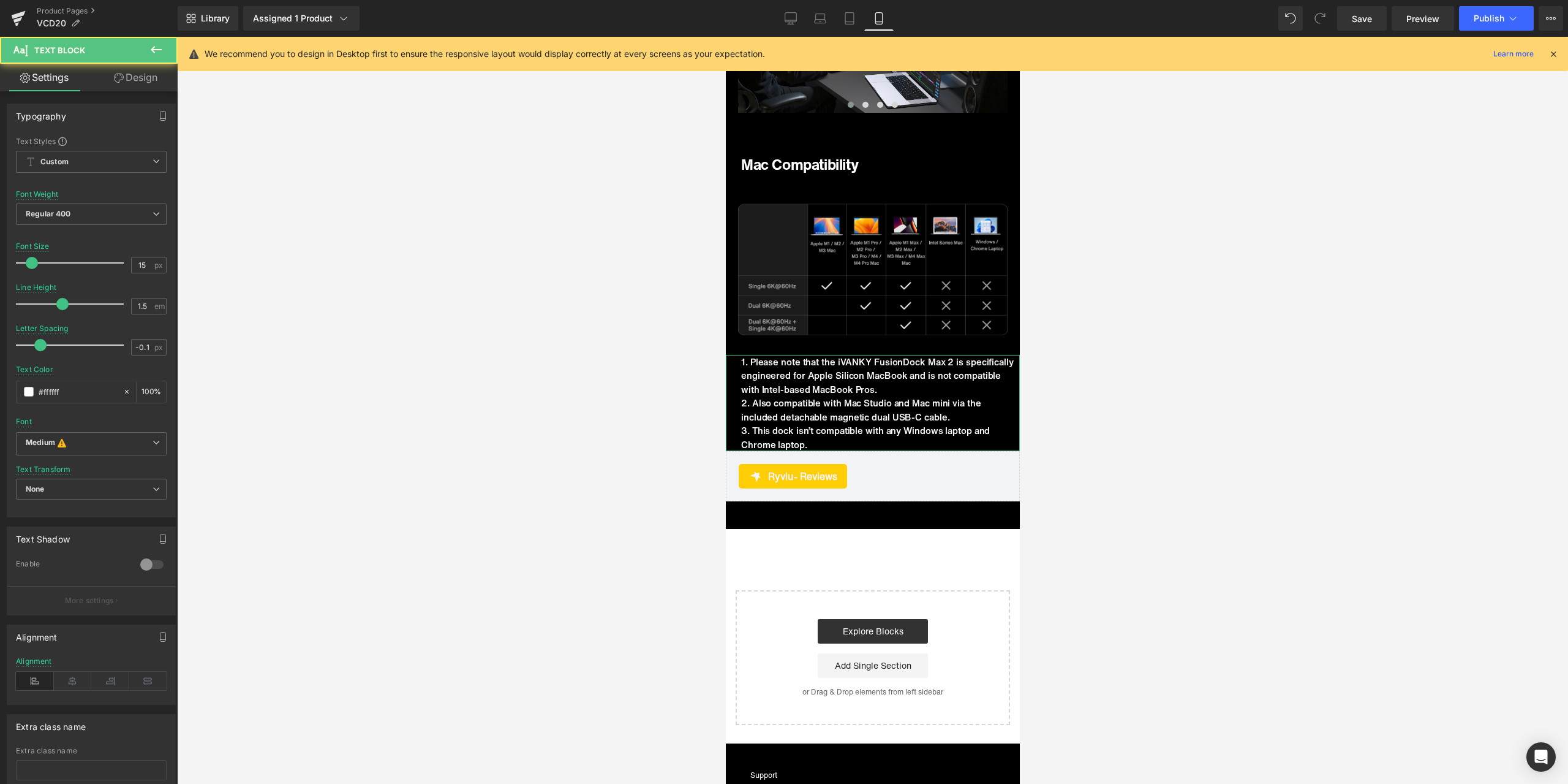
click at [134, 86] on link "Design" at bounding box center [136, 77] width 89 height 27
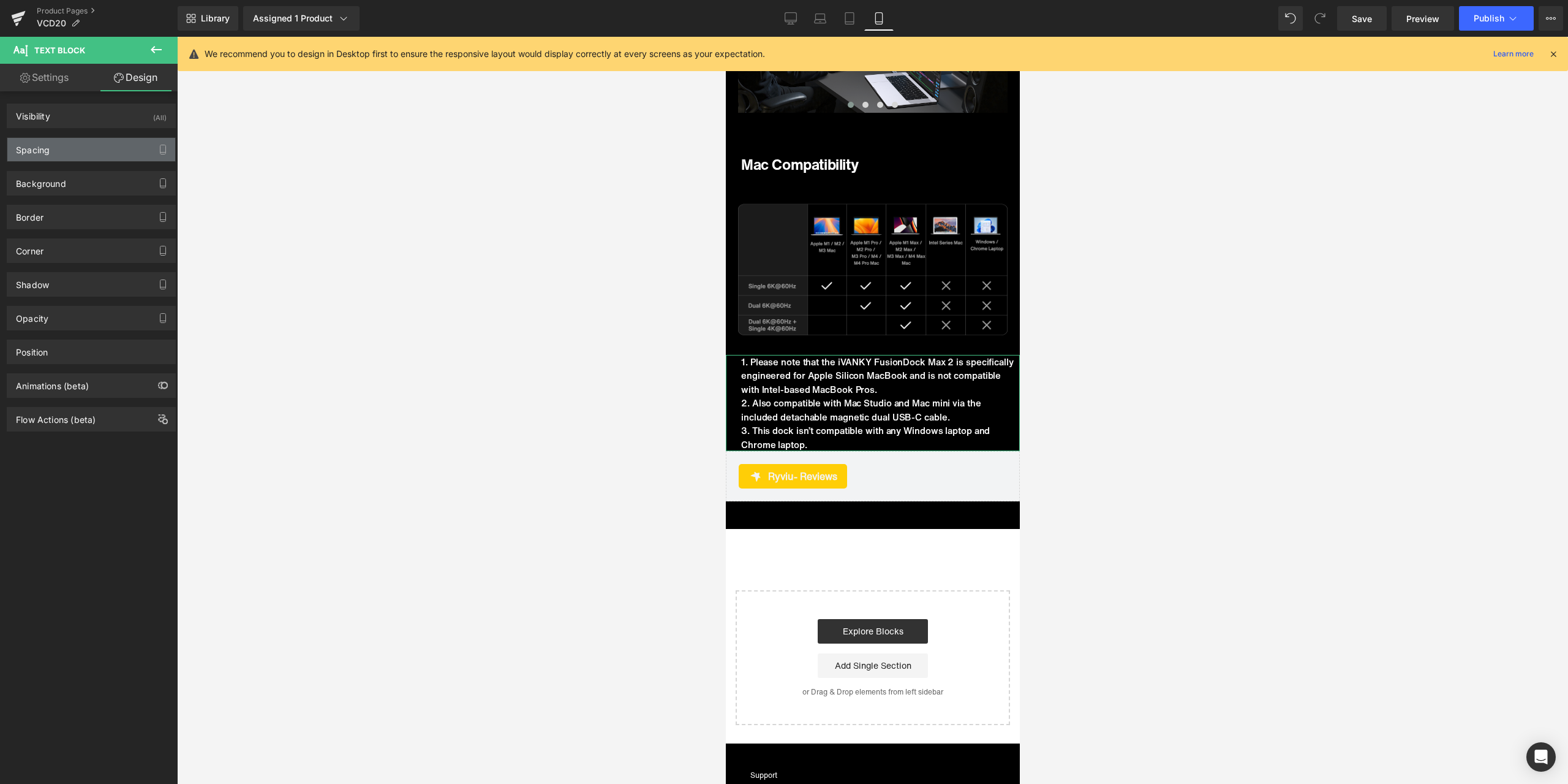
click at [95, 145] on div "Spacing" at bounding box center [91, 150] width 167 height 24
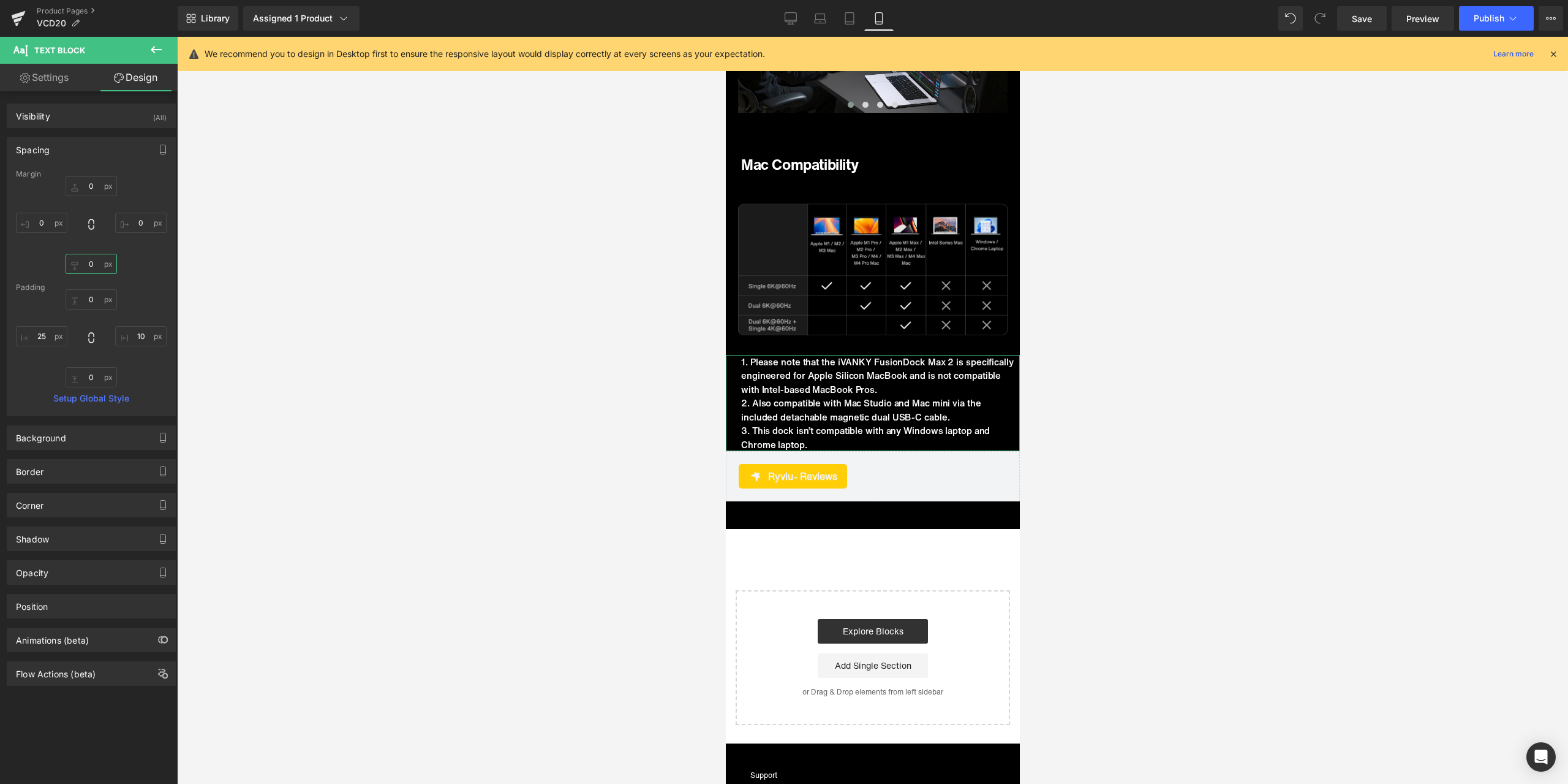
click at [91, 272] on input "0" at bounding box center [91, 264] width 52 height 20
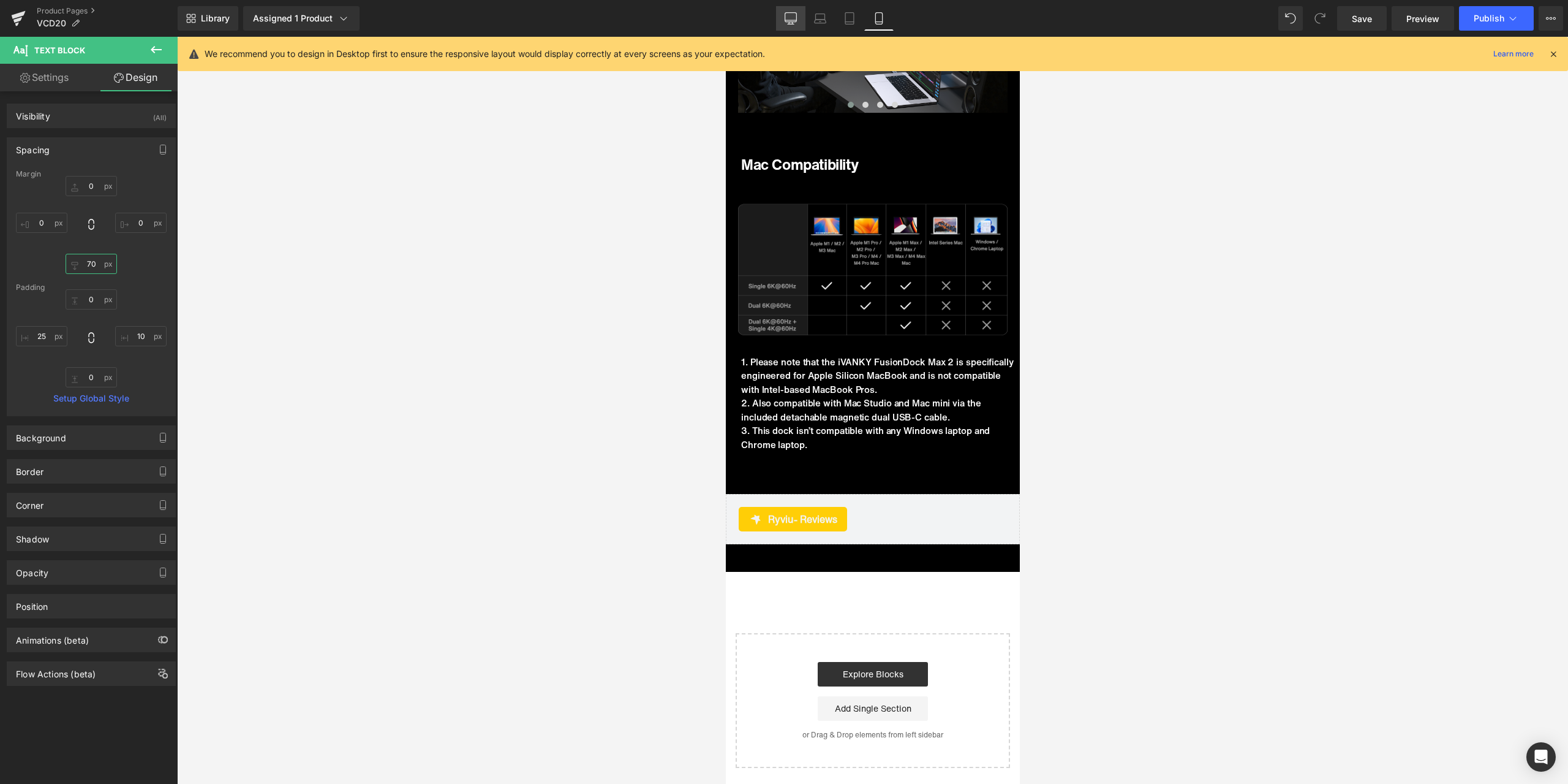
type input "70"
drag, startPoint x: 789, startPoint y: 13, endPoint x: 986, endPoint y: 68, distance: 204.5
click at [789, 13] on icon at bounding box center [791, 17] width 12 height 9
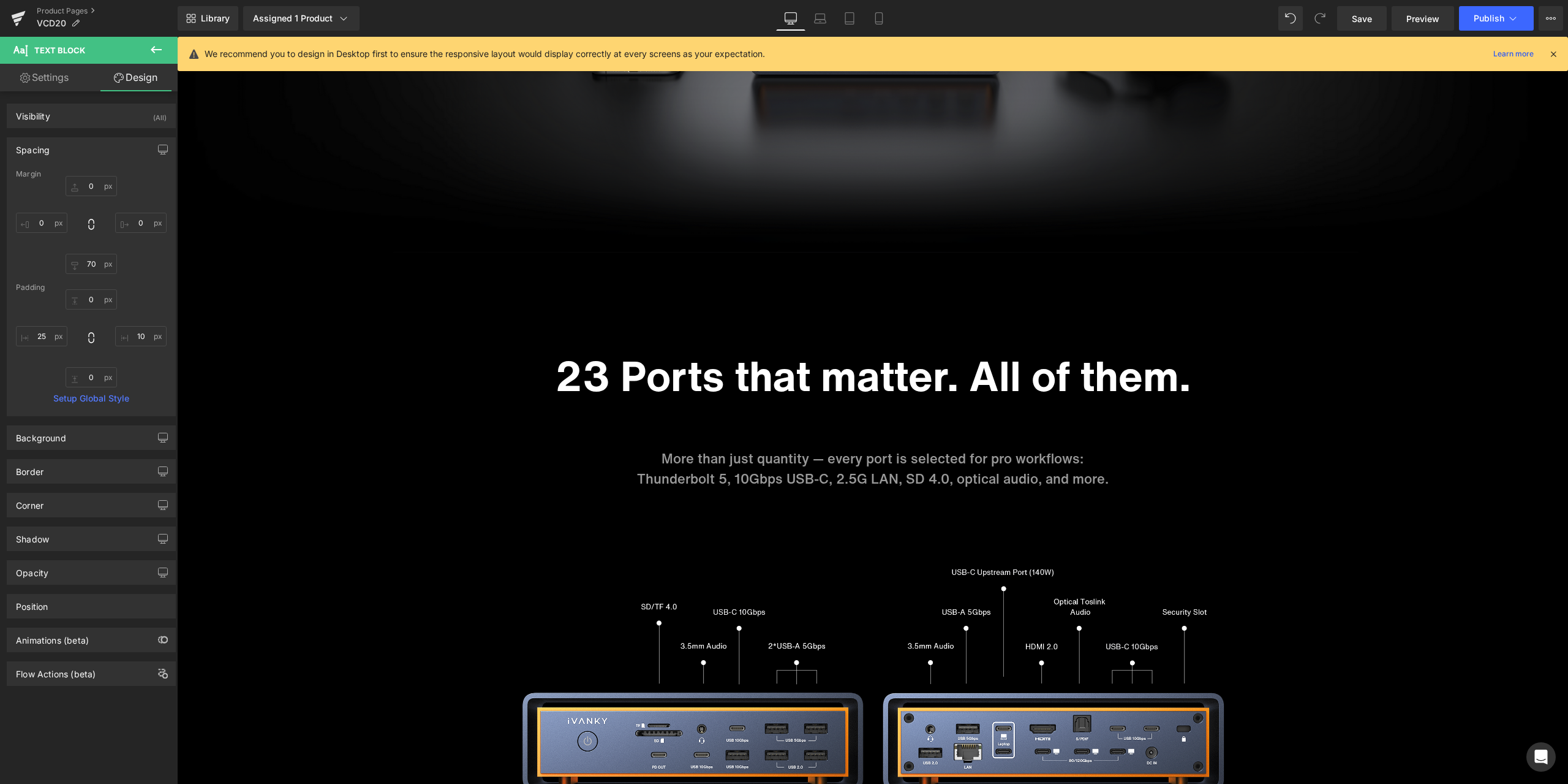
scroll to position [0, 0]
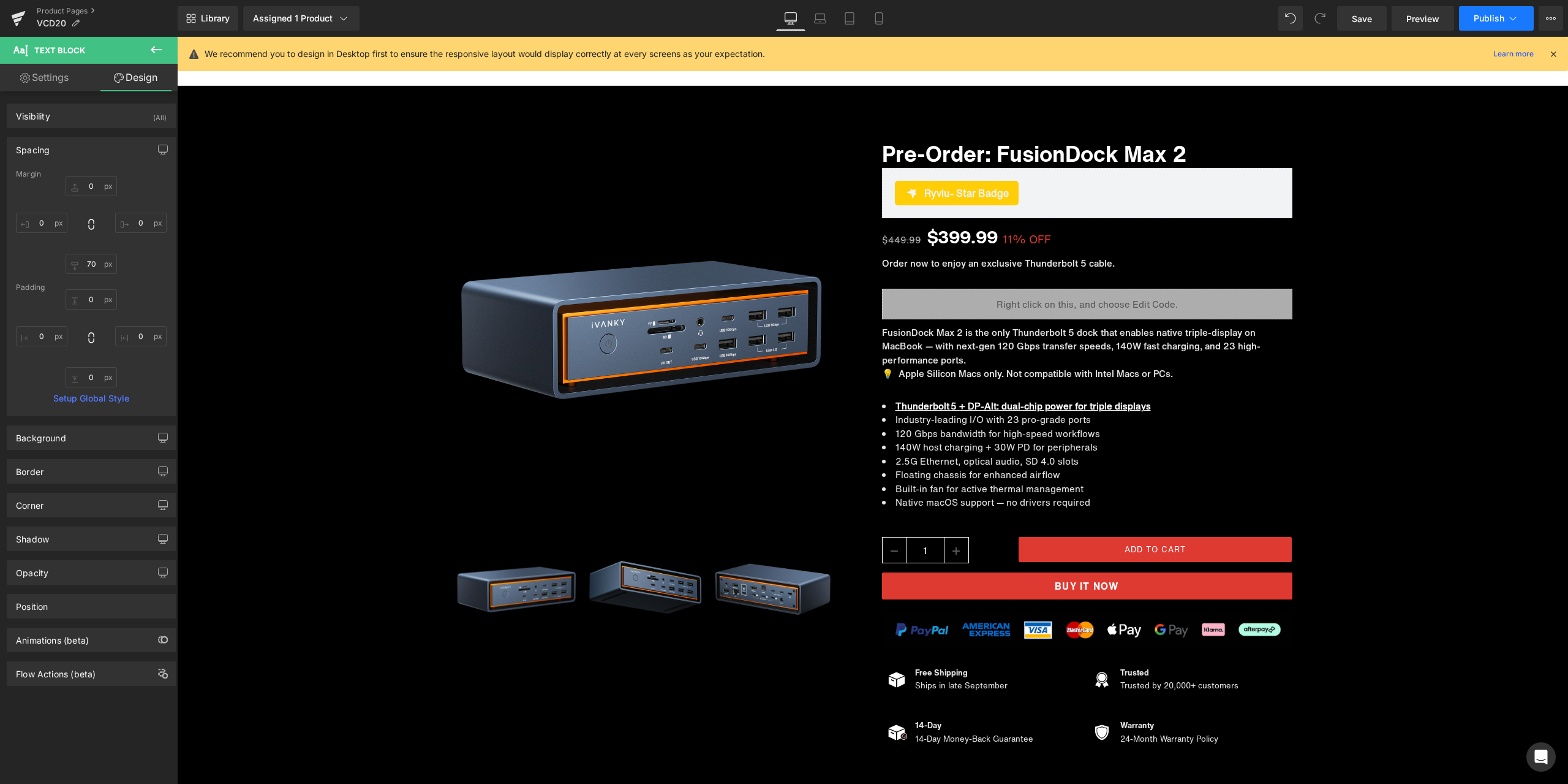
click at [1479, 18] on span "Publish" at bounding box center [1489, 18] width 31 height 10
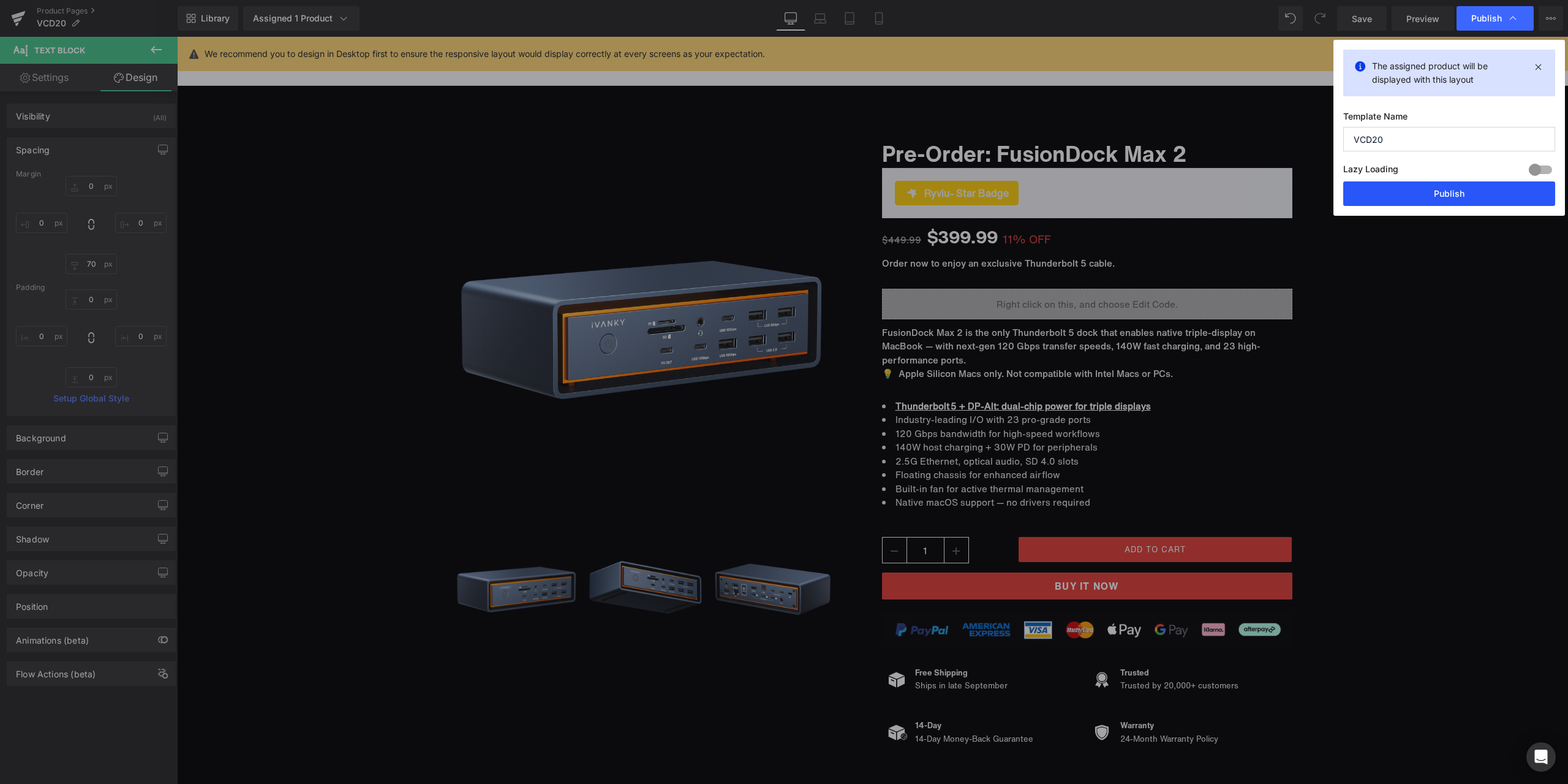
click at [1427, 189] on button "Publish" at bounding box center [1448, 193] width 212 height 24
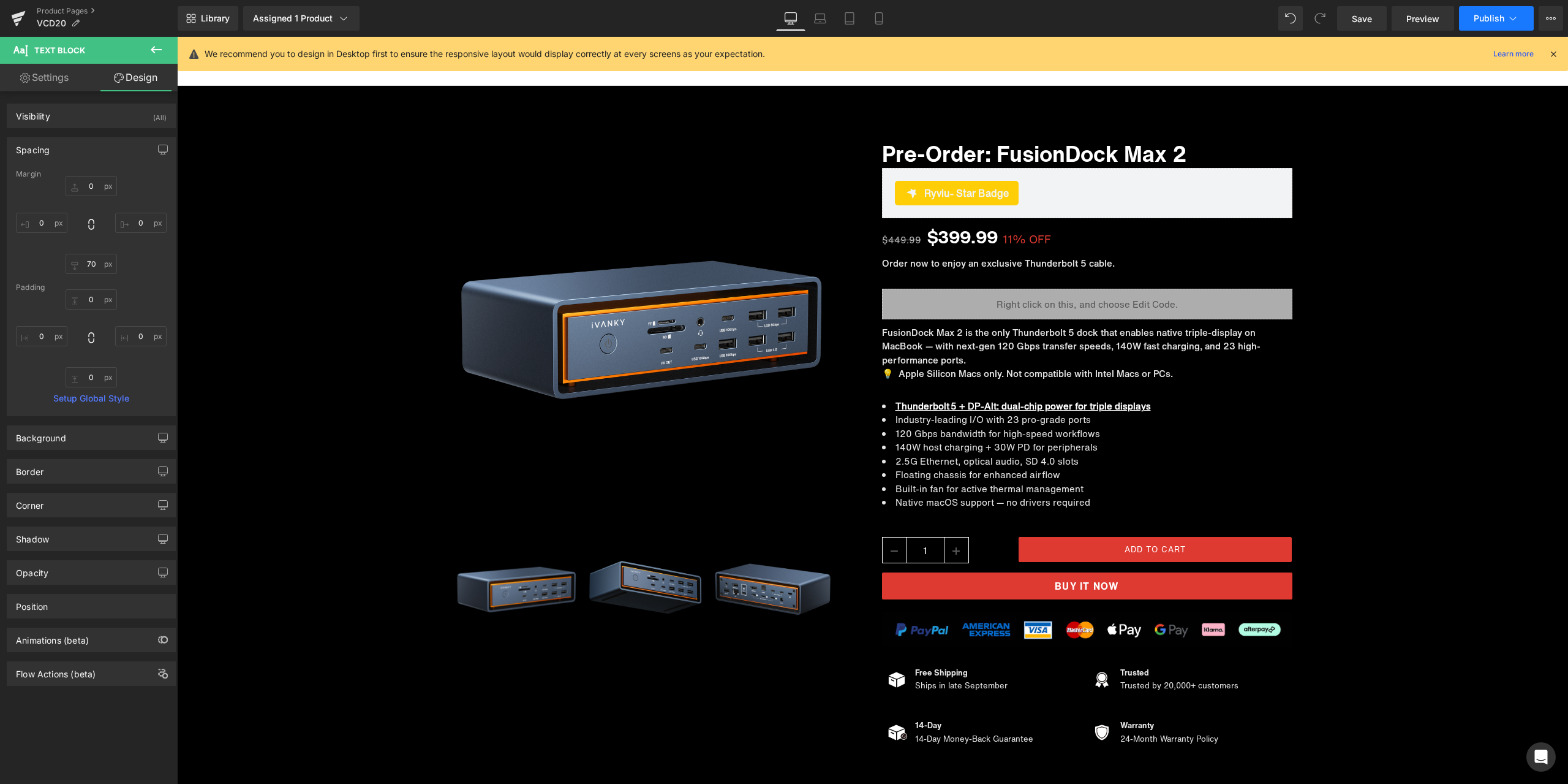
click at [1479, 24] on button "Publish" at bounding box center [1496, 18] width 75 height 24
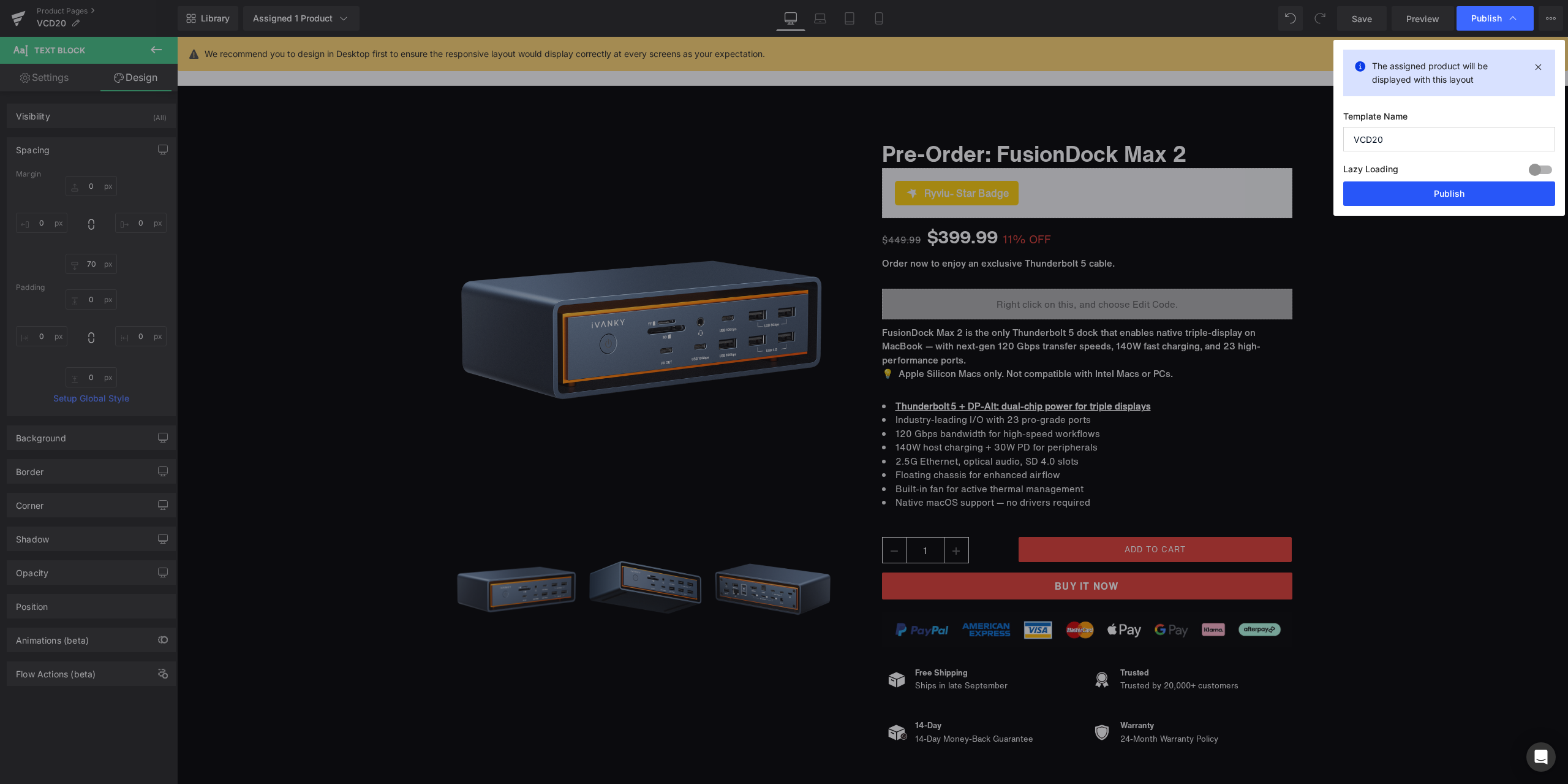
click at [1350, 200] on button "Publish" at bounding box center [1448, 193] width 212 height 24
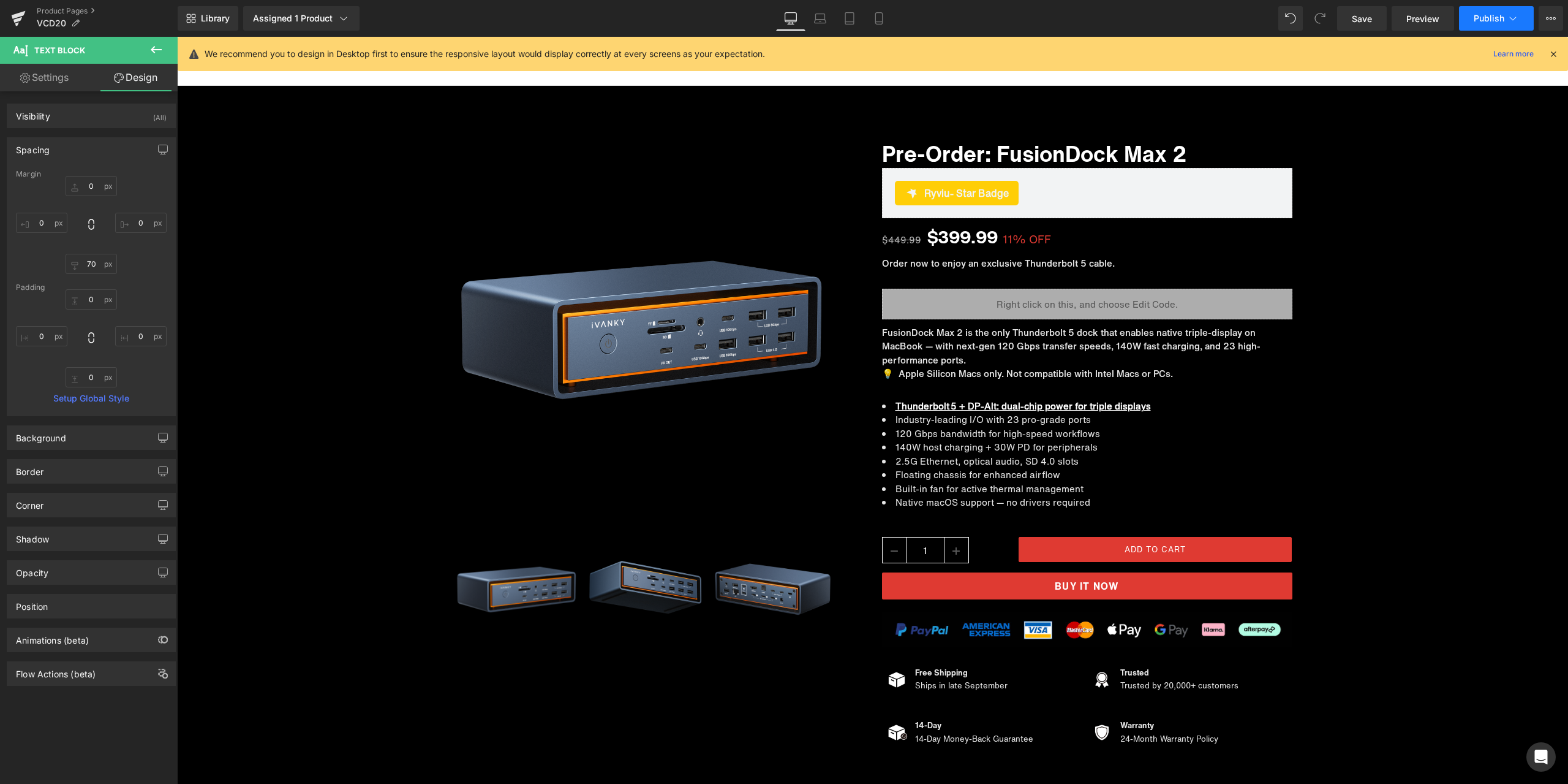
click at [1478, 20] on span "Publish" at bounding box center [1489, 18] width 31 height 10
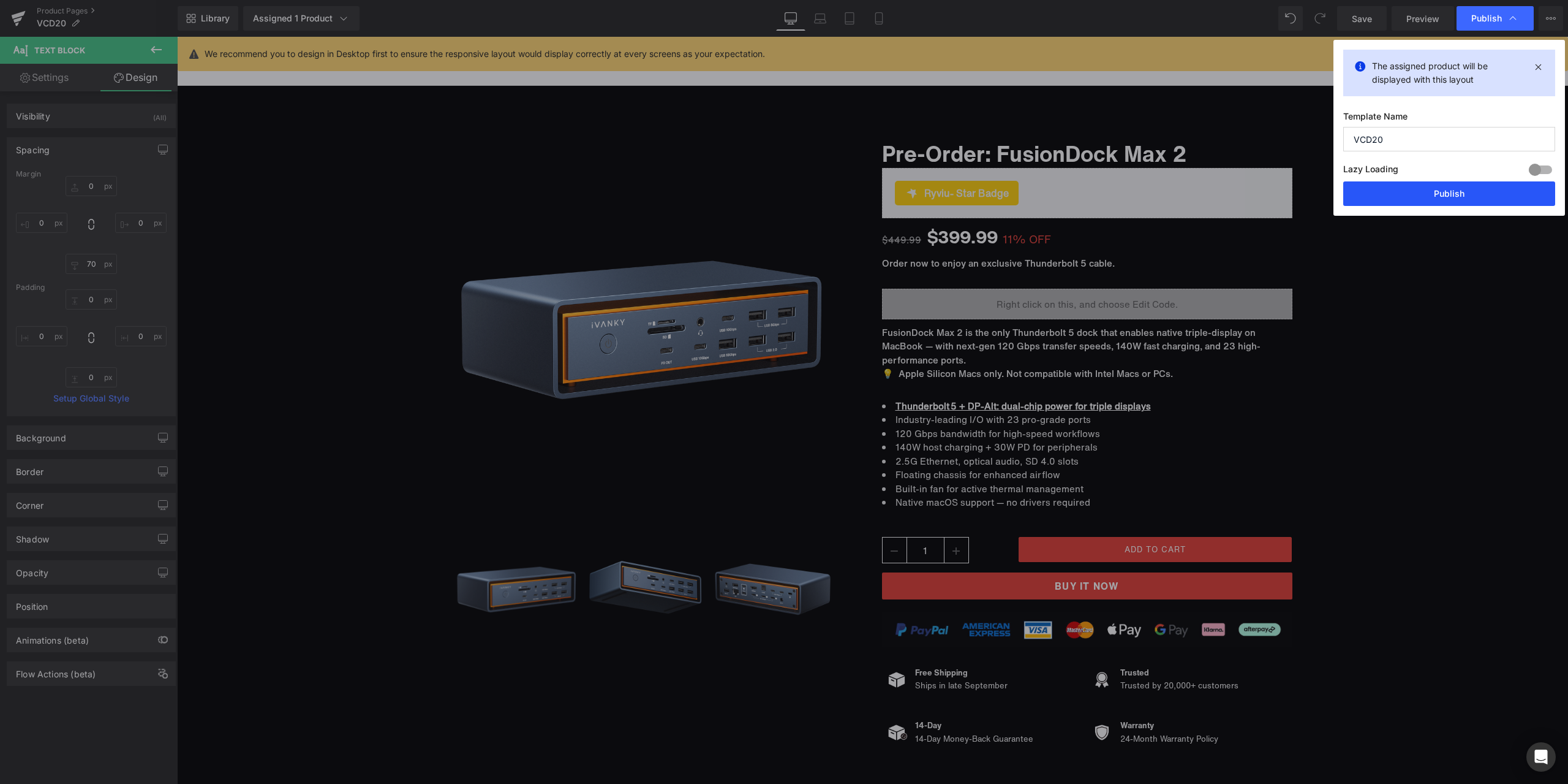
click at [1410, 190] on button "Publish" at bounding box center [1448, 193] width 212 height 24
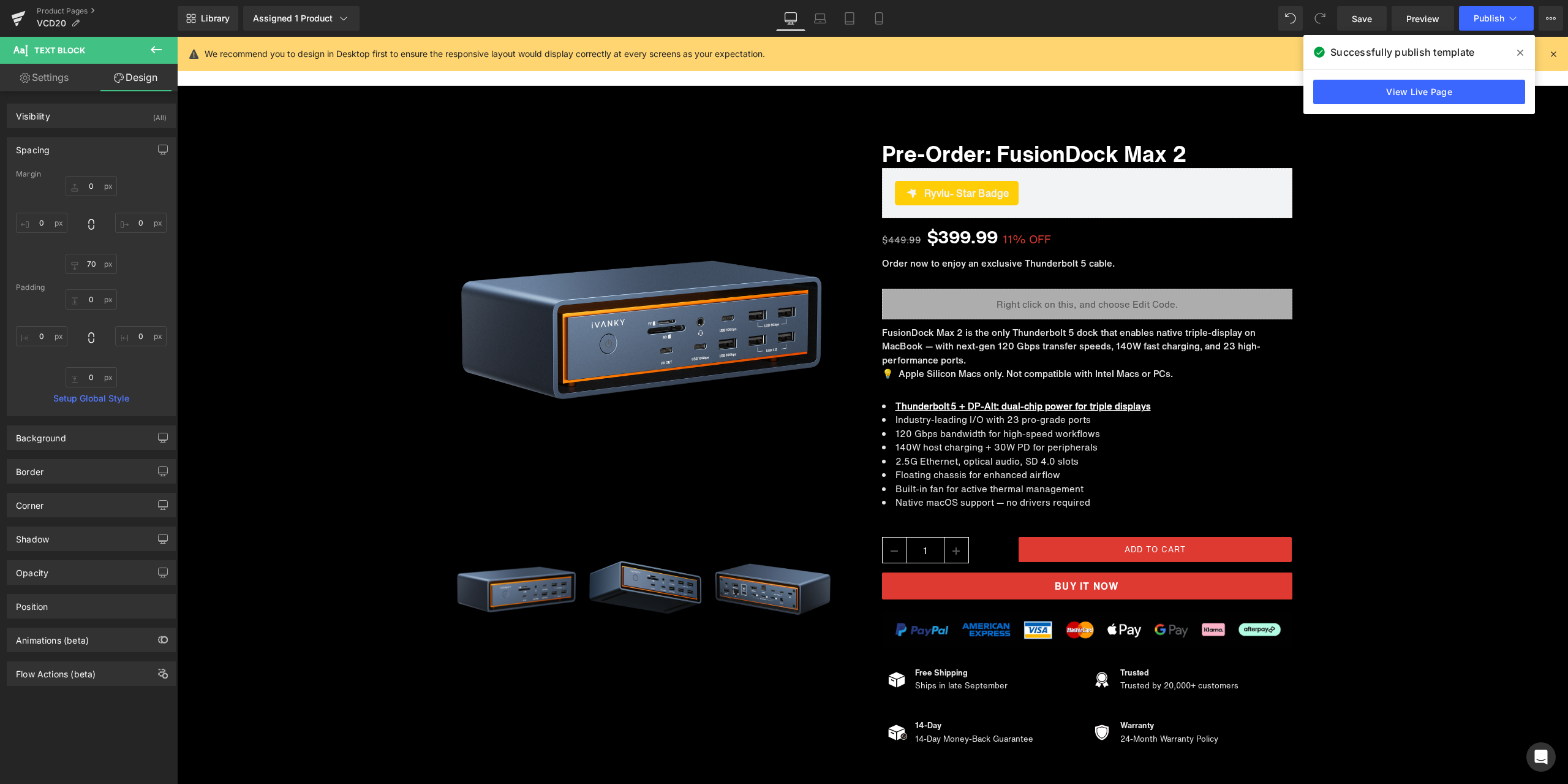
click at [1520, 56] on icon at bounding box center [1520, 52] width 6 height 10
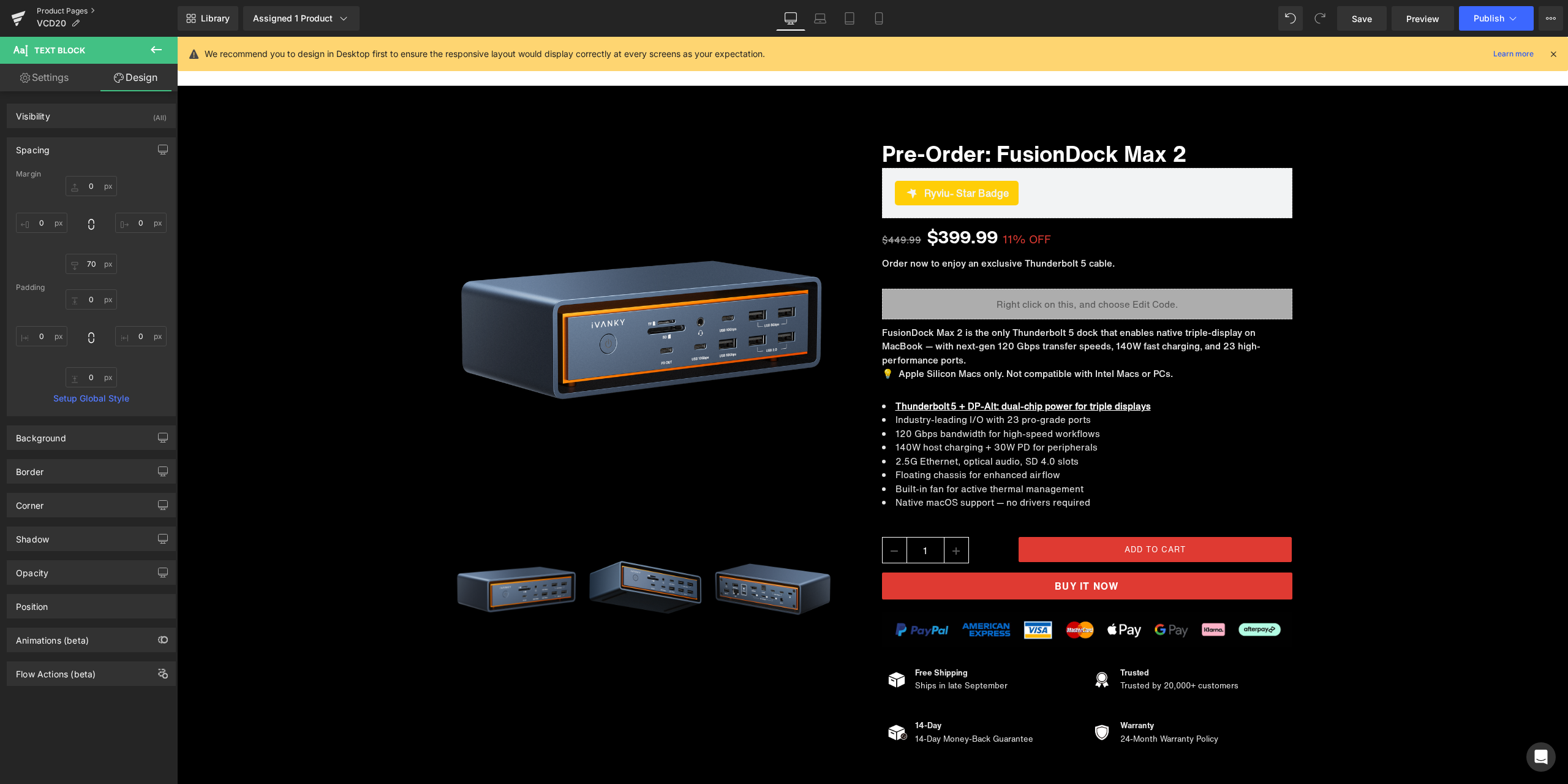
click at [75, 14] on link "Product Pages" at bounding box center [107, 10] width 141 height 10
